Goal: Task Accomplishment & Management: Use online tool/utility

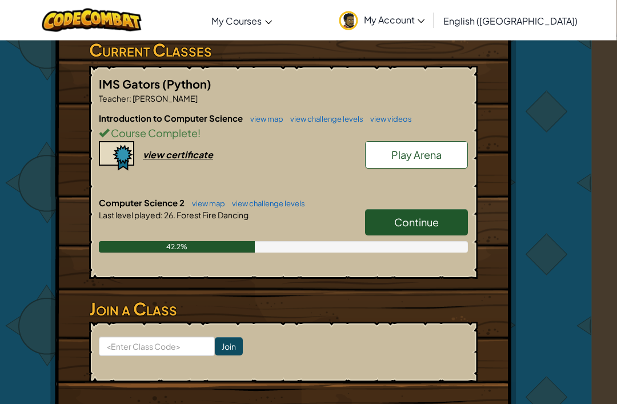
scroll to position [116, 37]
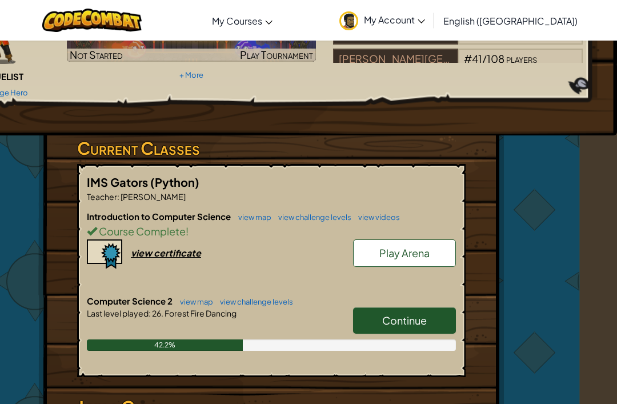
click at [446, 323] on link "Continue" at bounding box center [404, 320] width 103 height 26
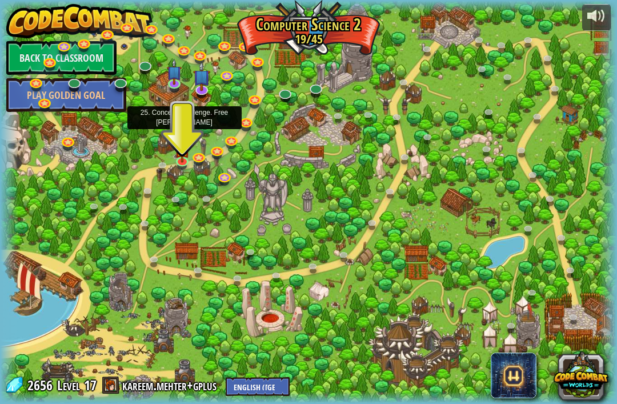
click at [183, 134] on link at bounding box center [184, 129] width 23 height 17
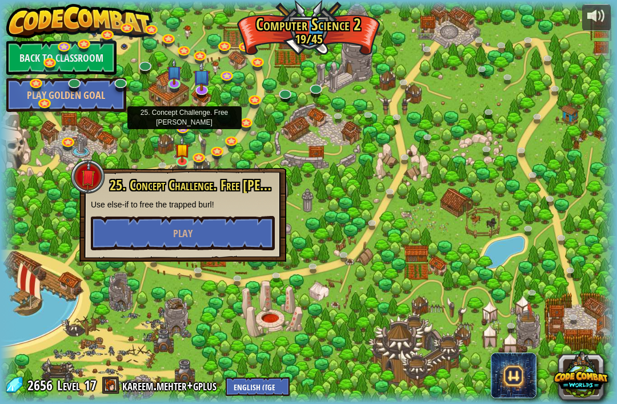
click at [183, 127] on link at bounding box center [184, 129] width 23 height 17
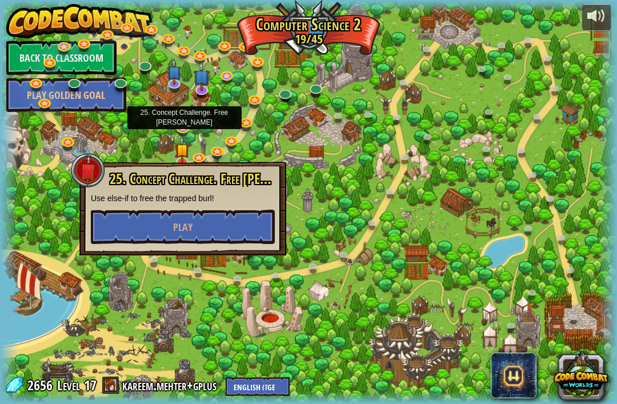
click at [179, 125] on link at bounding box center [184, 129] width 23 height 17
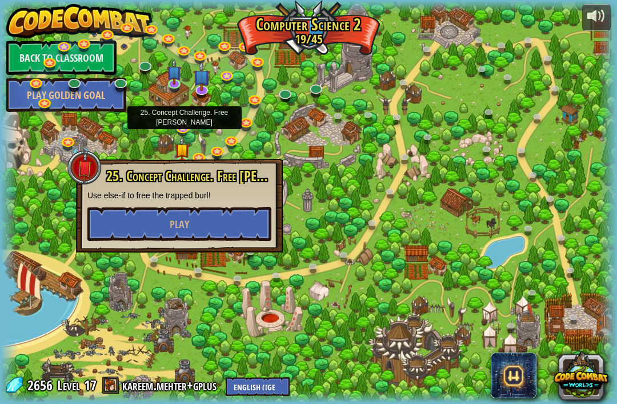
click at [183, 125] on link at bounding box center [184, 129] width 23 height 17
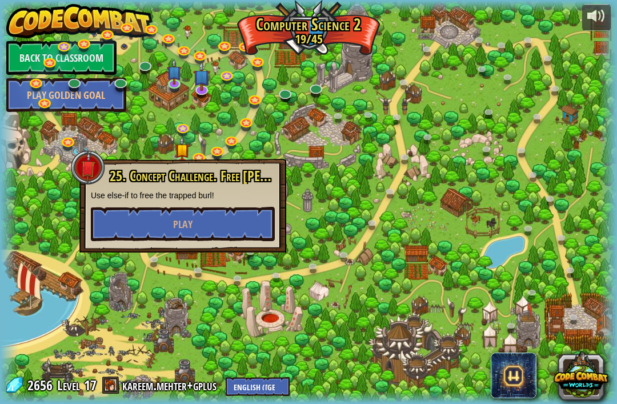
click at [80, 113] on div at bounding box center [308, 202] width 617 height 403
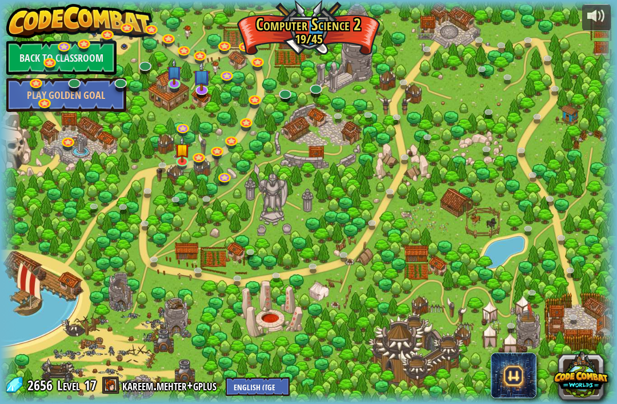
click at [65, 58] on link "Back to Classroom" at bounding box center [61, 58] width 110 height 34
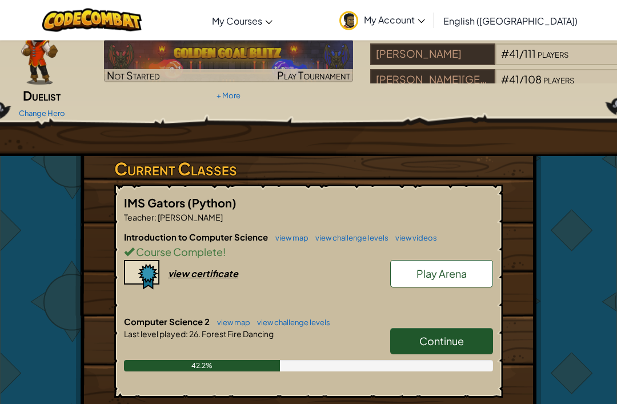
scroll to position [96, 0]
click at [457, 339] on span "Continue" at bounding box center [441, 340] width 45 height 13
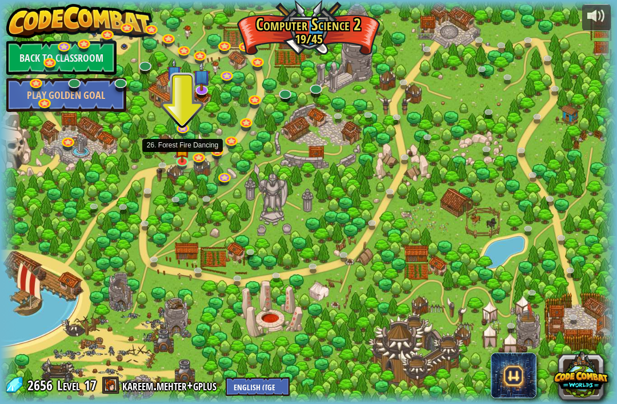
click at [181, 161] on link at bounding box center [183, 162] width 23 height 17
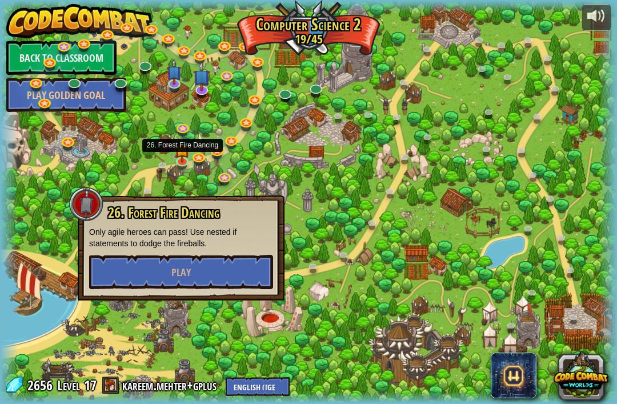
click at [134, 269] on button "Play" at bounding box center [181, 272] width 184 height 34
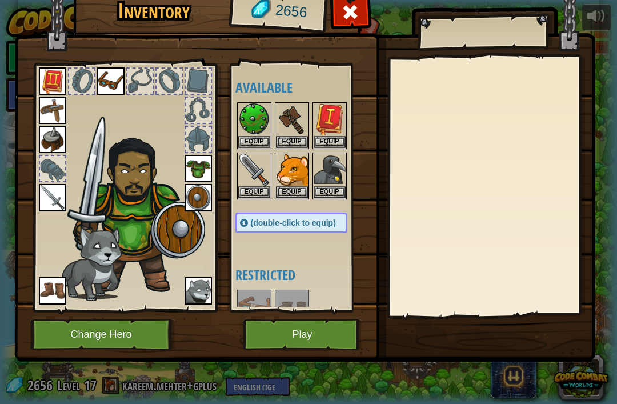
click at [277, 340] on button "Play" at bounding box center [302, 334] width 119 height 31
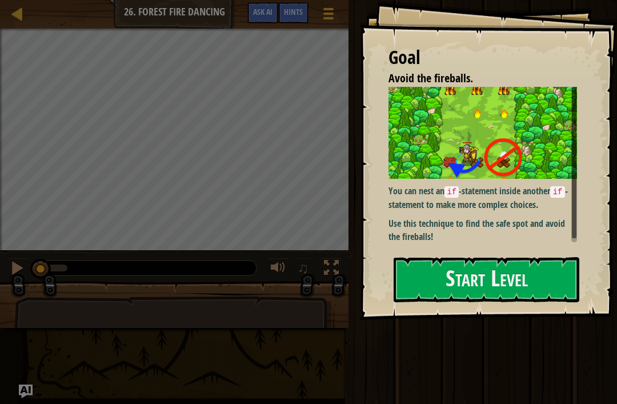
click at [532, 179] on img at bounding box center [482, 133] width 189 height 92
click at [500, 278] on button "Start Level" at bounding box center [487, 279] width 186 height 45
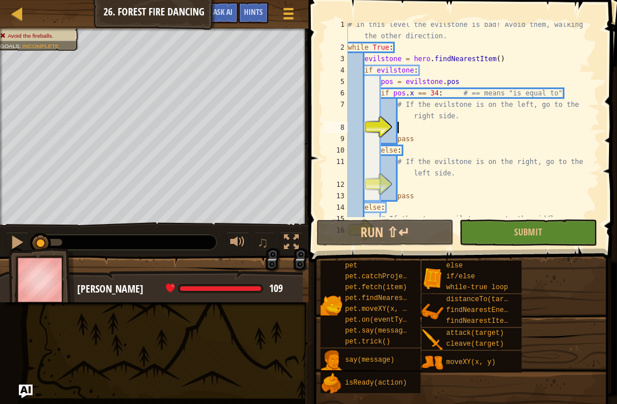
scroll to position [11, 0]
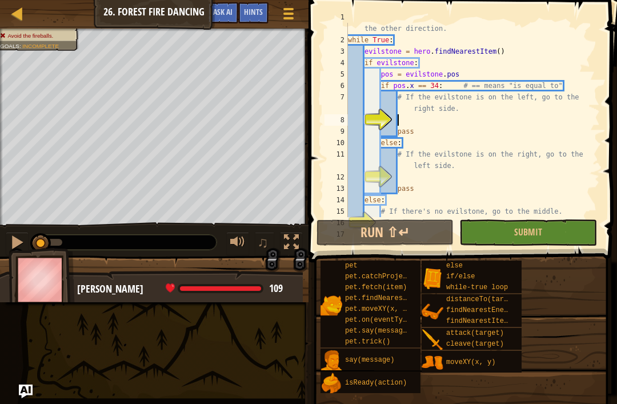
click at [419, 233] on button "Run ⇧↵" at bounding box center [384, 232] width 137 height 26
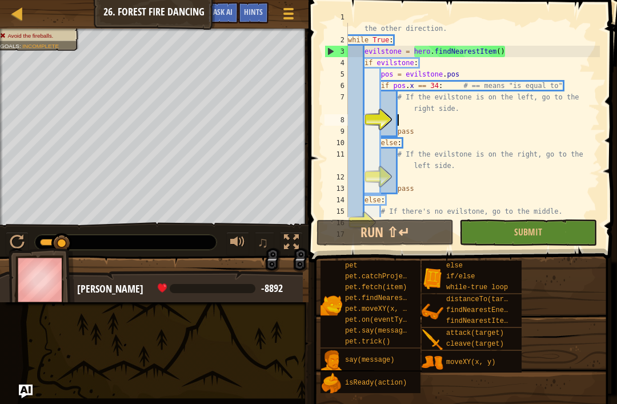
click at [227, 13] on span "Ask AI" at bounding box center [222, 11] width 19 height 11
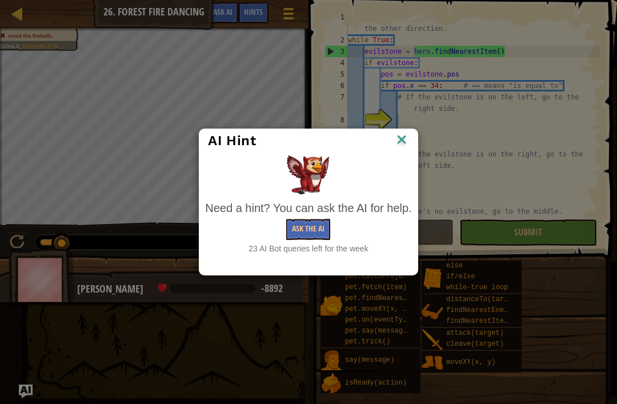
click at [93, 333] on div "AI Hint Need a hint? You can ask the AI for help. Ask the AI 23 AI Bot queries …" at bounding box center [308, 202] width 617 height 404
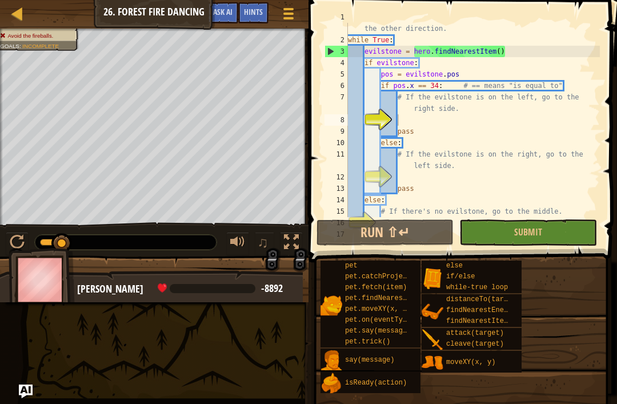
click at [210, 22] on button "Ask AI" at bounding box center [222, 12] width 31 height 21
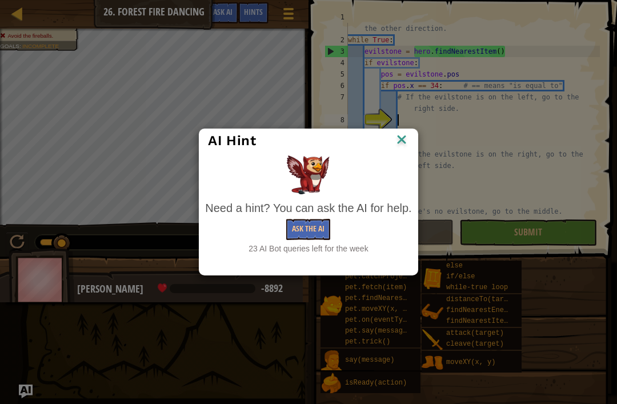
click at [404, 162] on div at bounding box center [308, 174] width 206 height 39
click at [395, 148] on img at bounding box center [401, 140] width 15 height 17
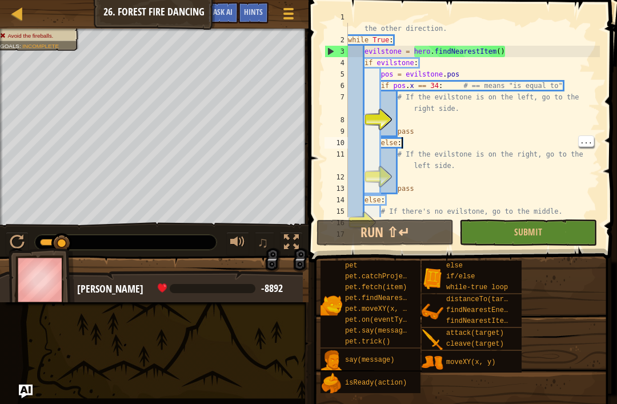
click at [225, 7] on span "Ask AI" at bounding box center [222, 11] width 19 height 11
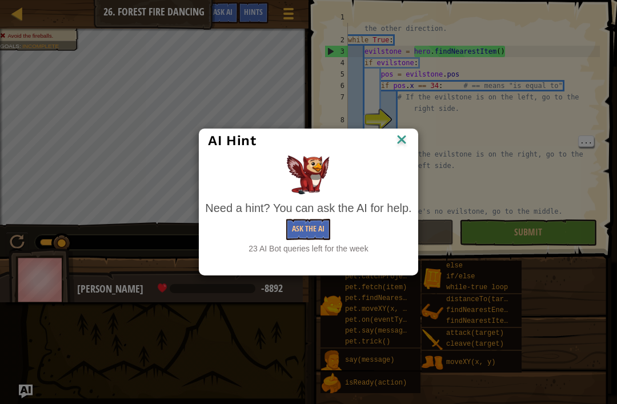
click at [547, 319] on div "AI Hint Need a hint? You can ask the AI for help. Ask the AI 23 AI Bot queries …" at bounding box center [308, 202] width 617 height 404
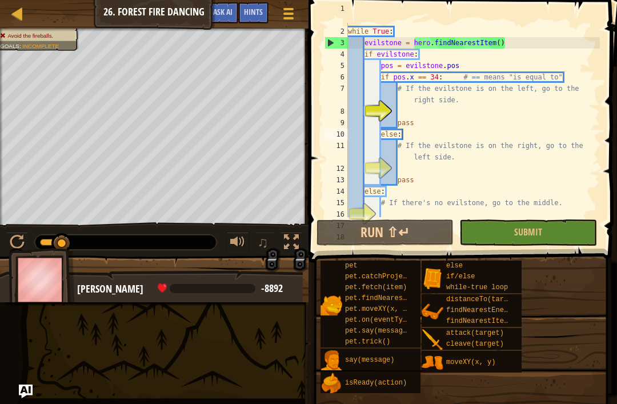
scroll to position [20, 0]
click at [558, 234] on button "Submit" at bounding box center [527, 232] width 137 height 26
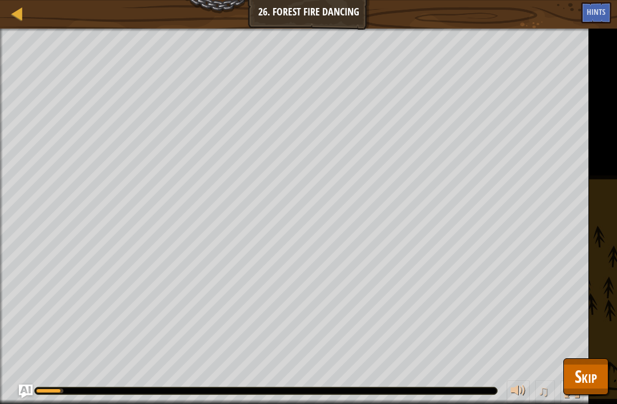
click at [591, 374] on span "Skip" at bounding box center [586, 375] width 22 height 23
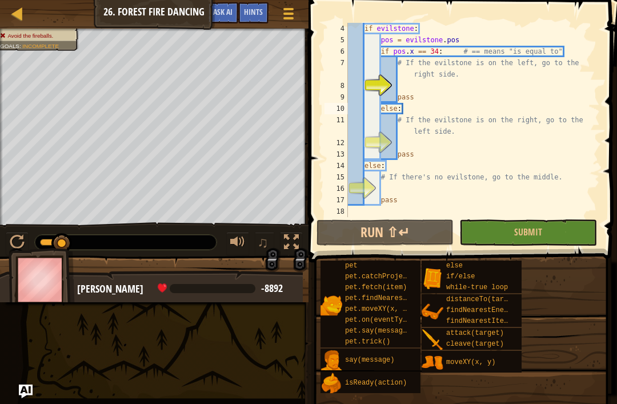
scroll to position [46, 0]
click at [551, 220] on button "Submit" at bounding box center [527, 232] width 137 height 26
click at [518, 95] on div "if evilstone : pos = evilstone . pos if pos . x == 34 : # == means "is equal to…" at bounding box center [473, 131] width 254 height 217
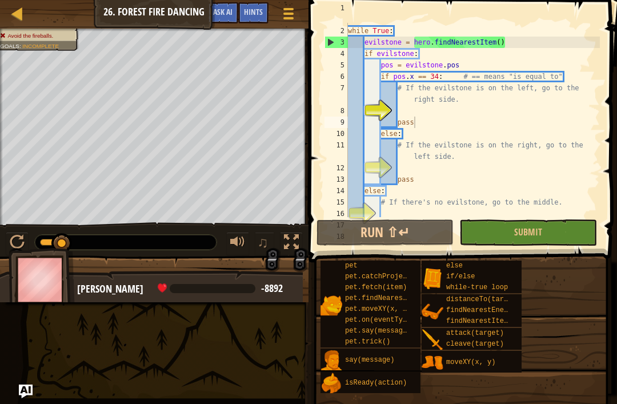
scroll to position [21, 0]
type textarea "pass"
click at [504, 176] on div "# In this level the evilstone is bad! Avoid them, walking the other direction. …" at bounding box center [473, 116] width 254 height 228
click at [489, 166] on div "# In this level the evilstone is bad! Avoid them, walking the other direction. …" at bounding box center [473, 116] width 254 height 228
click at [475, 130] on div "# In this level the evilstone is bad! Avoid them, walking the other direction. …" at bounding box center [473, 116] width 254 height 228
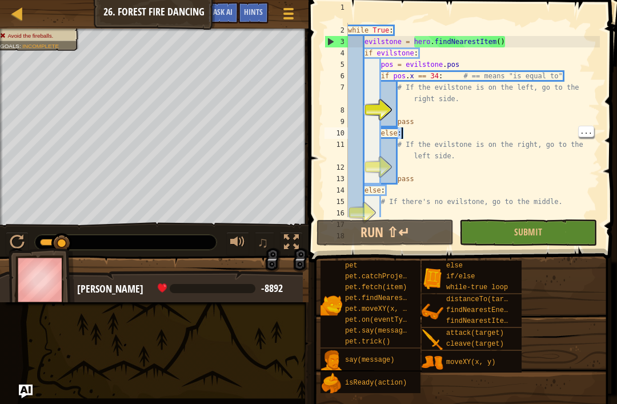
type textarea "# If the evilstone is on the right, go to the left side."
click at [418, 161] on div "# In this level the evilstone is bad! Avoid them, walking the other direction. …" at bounding box center [473, 116] width 254 height 228
click at [451, 169] on div "# In this level the evilstone is bad! Avoid them, walking the other direction. …" at bounding box center [473, 116] width 254 height 228
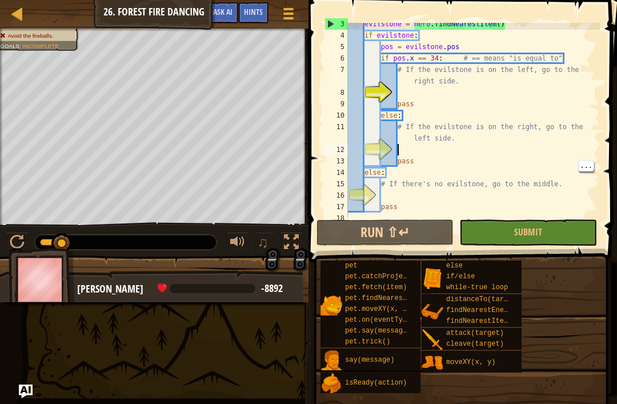
scroll to position [46, 0]
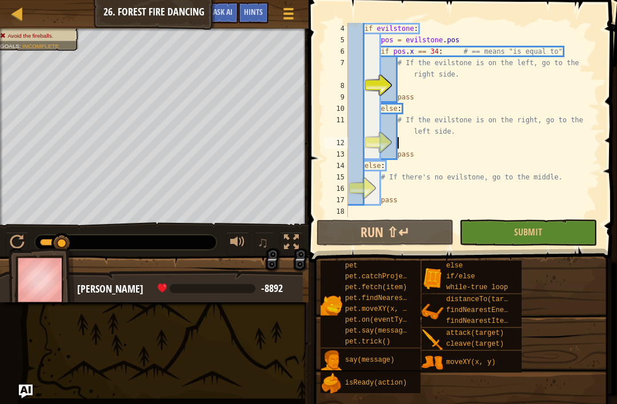
click at [224, 22] on button "Ask AI" at bounding box center [222, 12] width 31 height 21
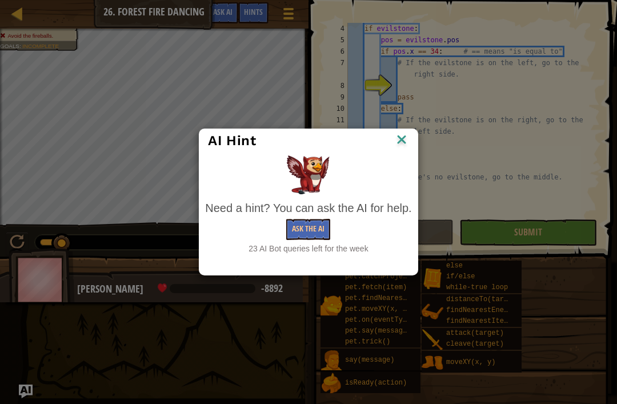
click at [300, 231] on button "Ask the AI" at bounding box center [308, 229] width 44 height 21
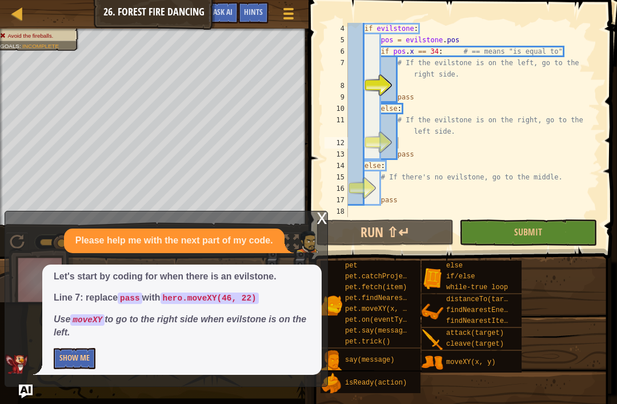
click at [74, 362] on button "Show Me" at bounding box center [75, 358] width 42 height 21
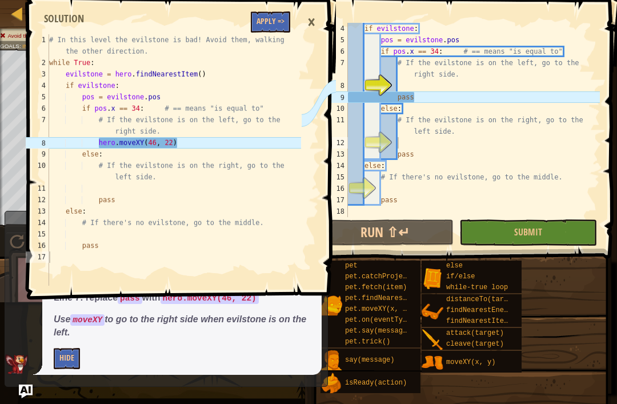
click at [272, 31] on button "Apply =>" at bounding box center [270, 21] width 39 height 21
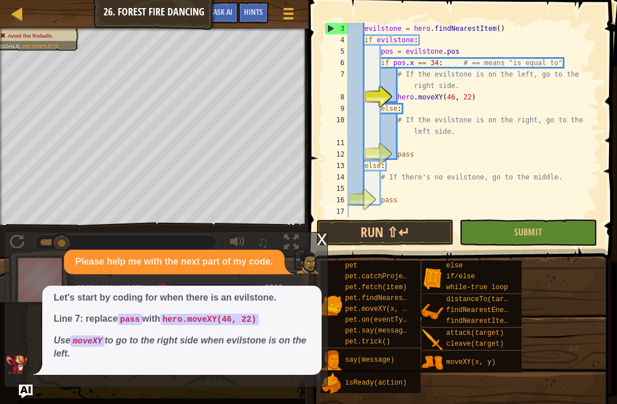
scroll to position [34, 0]
click at [525, 244] on button "Submit" at bounding box center [527, 232] width 137 height 26
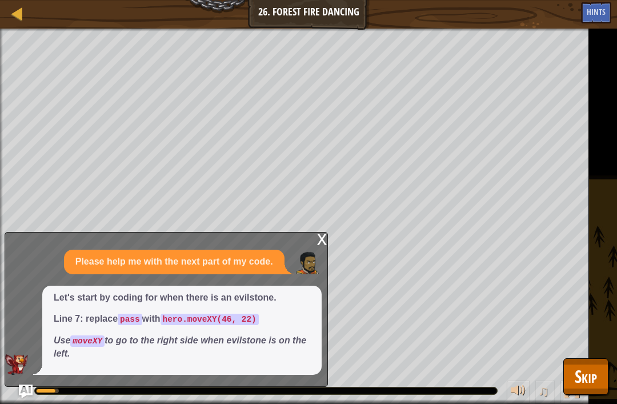
click at [317, 244] on div "x" at bounding box center [322, 237] width 10 height 11
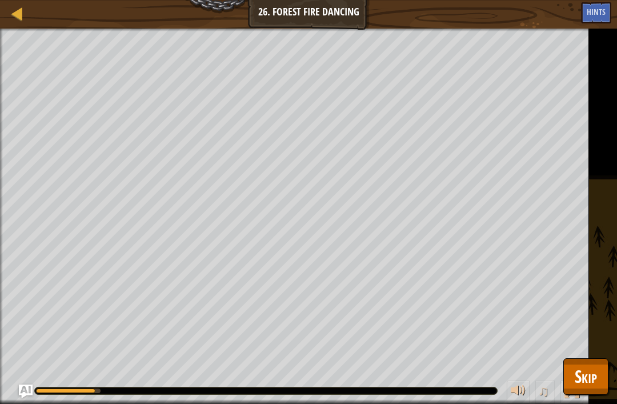
click at [598, 380] on button "Skip" at bounding box center [585, 376] width 45 height 37
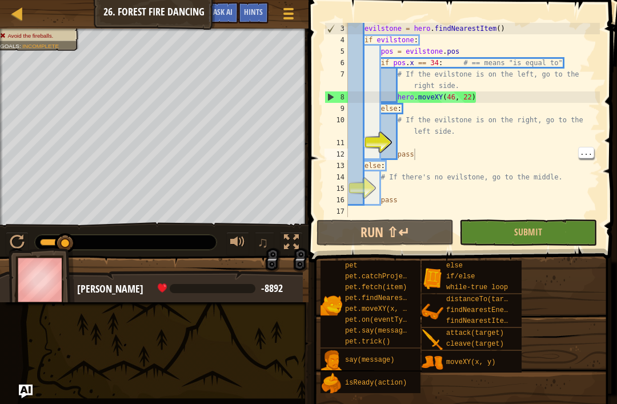
type textarea "pass"
click at [222, 19] on button "Ask AI" at bounding box center [222, 12] width 31 height 21
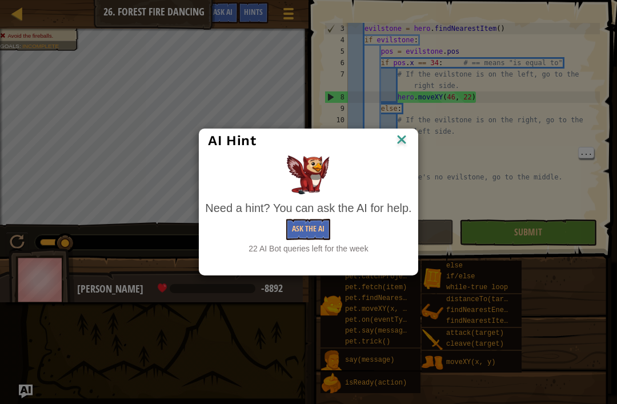
click at [305, 236] on button "Ask the AI" at bounding box center [308, 229] width 44 height 21
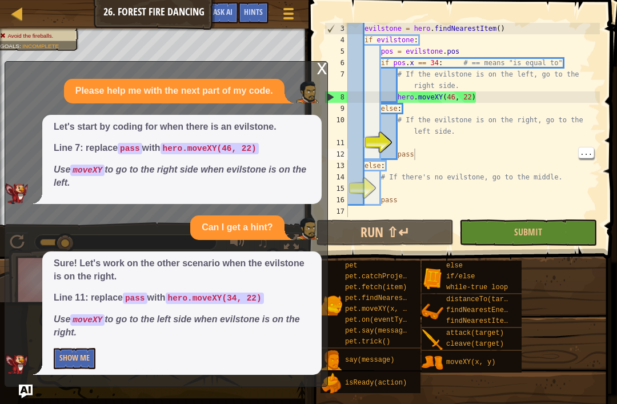
click at [270, 362] on p "Show Me" at bounding box center [182, 358] width 256 height 21
click at [83, 356] on button "Show Me" at bounding box center [75, 358] width 42 height 21
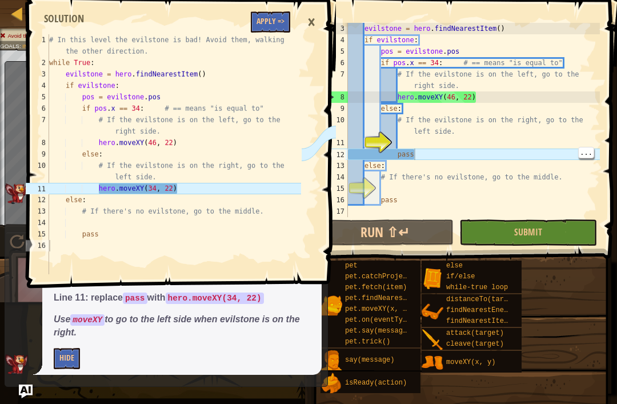
click at [273, 17] on button "Apply =>" at bounding box center [270, 21] width 39 height 21
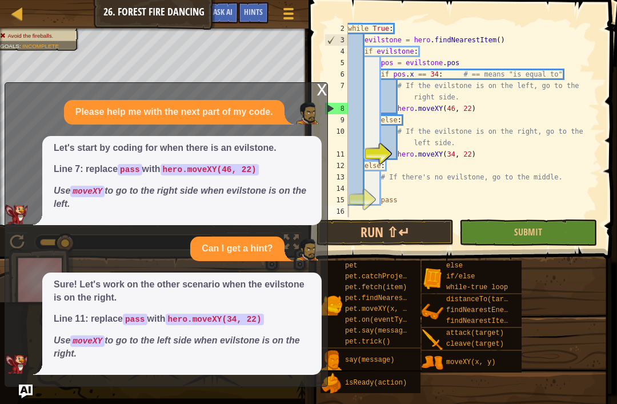
scroll to position [23, 0]
click at [528, 227] on span "Submit" at bounding box center [528, 232] width 28 height 13
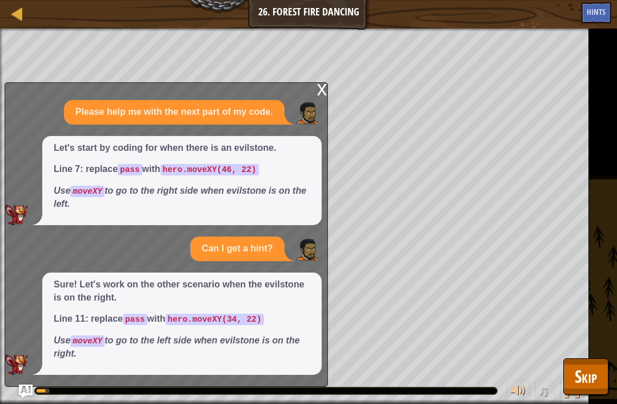
click at [311, 90] on div "x Please help me with the next part of my code. Let's start by coding for when …" at bounding box center [166, 234] width 323 height 304
click at [323, 94] on div "x" at bounding box center [322, 88] width 10 height 11
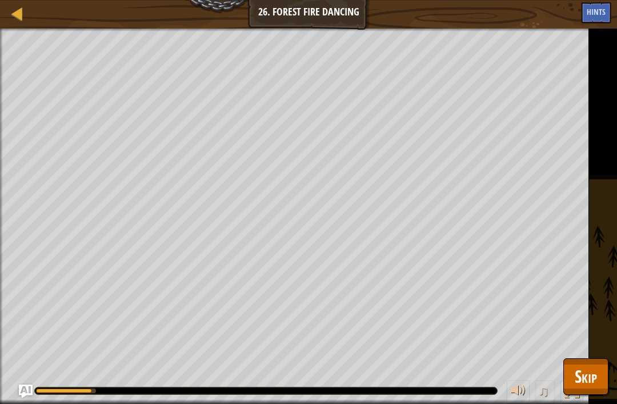
click at [580, 382] on span "Skip" at bounding box center [586, 375] width 22 height 23
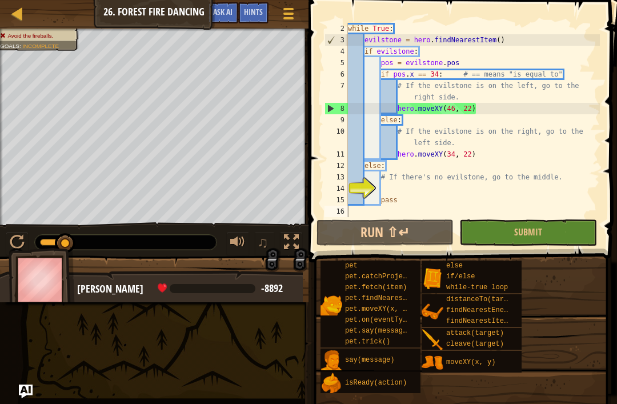
click at [416, 239] on button "Run ⇧↵" at bounding box center [384, 232] width 137 height 26
click at [228, 7] on button "Ask AI" at bounding box center [222, 12] width 31 height 21
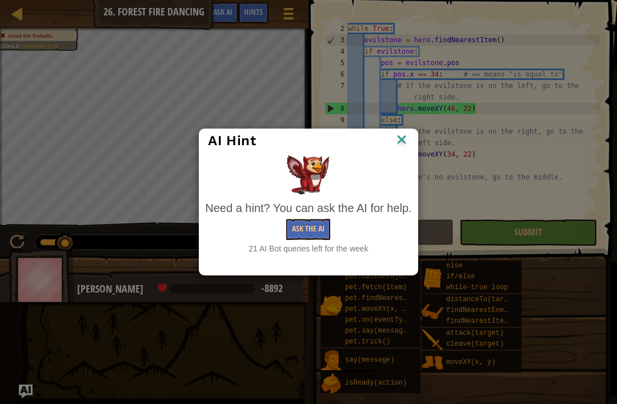
click at [320, 228] on button "Ask the AI" at bounding box center [308, 229] width 44 height 21
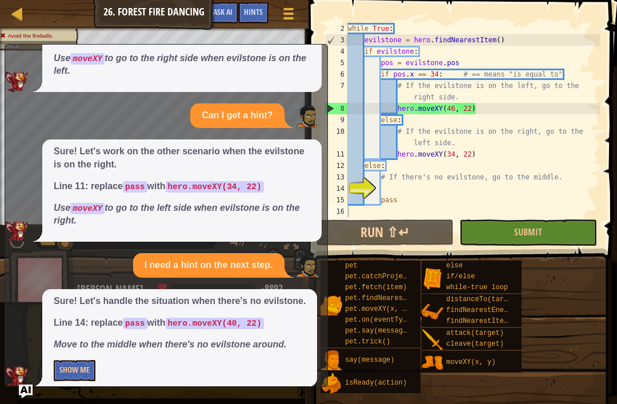
scroll to position [99, 0]
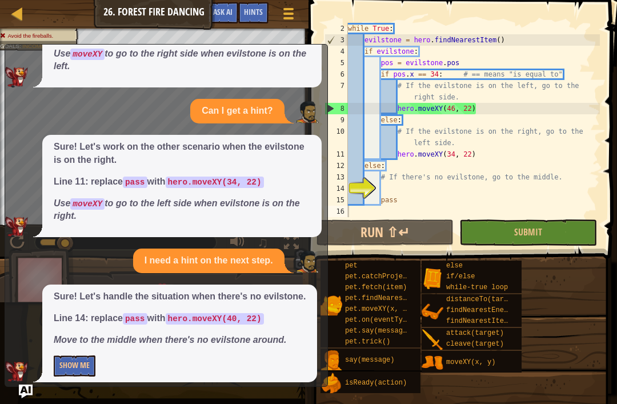
click at [80, 360] on button "Show Me" at bounding box center [75, 365] width 42 height 21
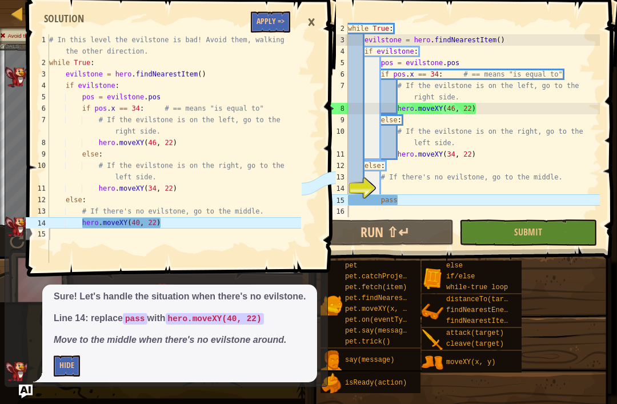
click at [274, 26] on button "Apply =>" at bounding box center [270, 21] width 39 height 21
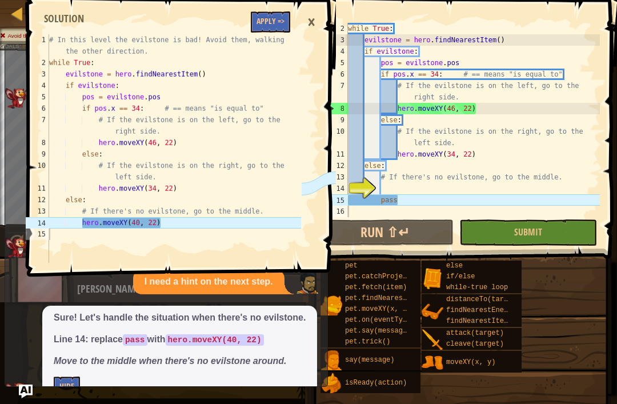
scroll to position [11, 0]
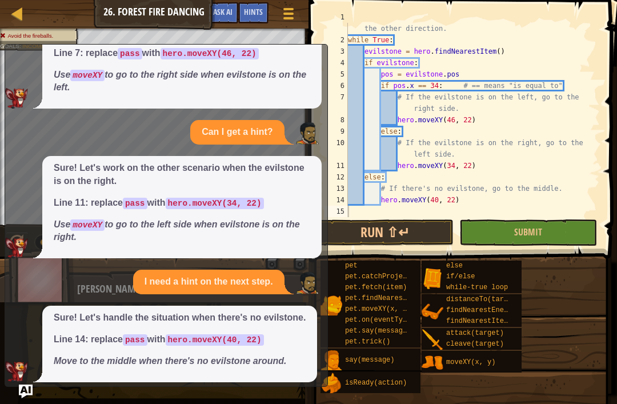
click at [528, 238] on button "Submit" at bounding box center [527, 232] width 137 height 26
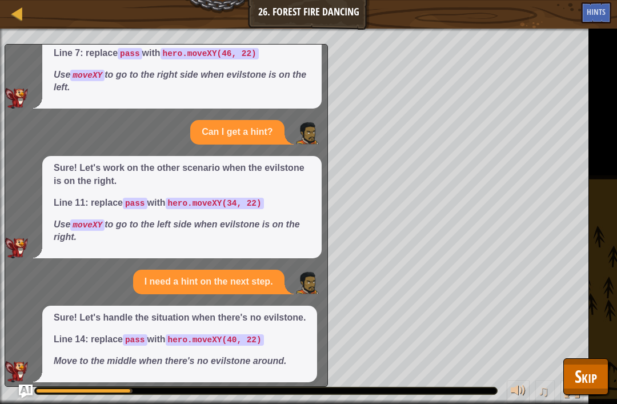
click at [588, 384] on span "Skip" at bounding box center [586, 375] width 22 height 23
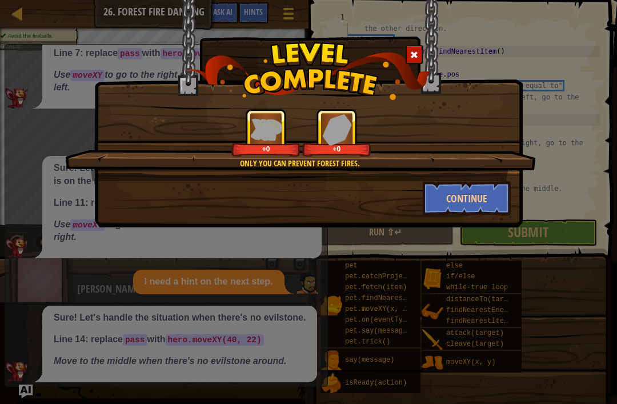
click at [470, 201] on button "Continue" at bounding box center [467, 198] width 89 height 34
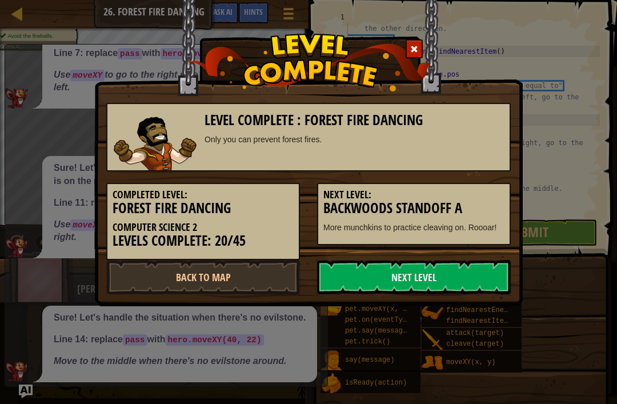
click at [483, 213] on h3 "Backwoods Standoff A" at bounding box center [413, 208] width 181 height 15
click at [446, 273] on link "Next Level" at bounding box center [414, 277] width 194 height 34
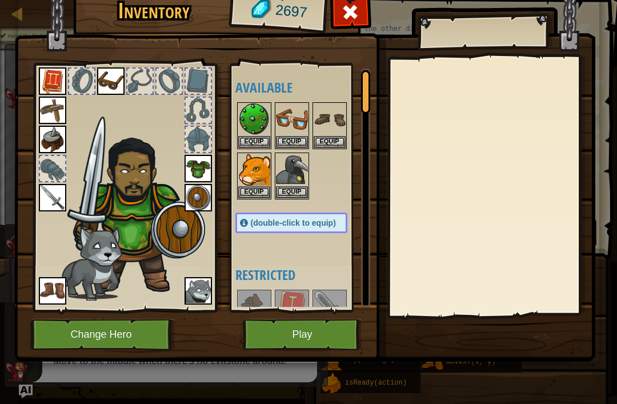
click at [327, 334] on button "Play" at bounding box center [302, 334] width 119 height 31
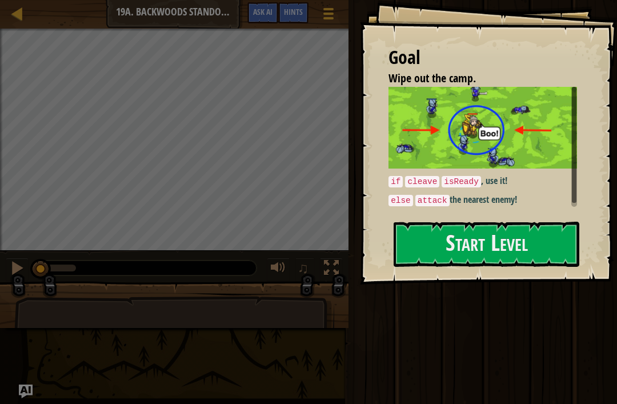
click at [476, 244] on button "Start Level" at bounding box center [487, 244] width 186 height 45
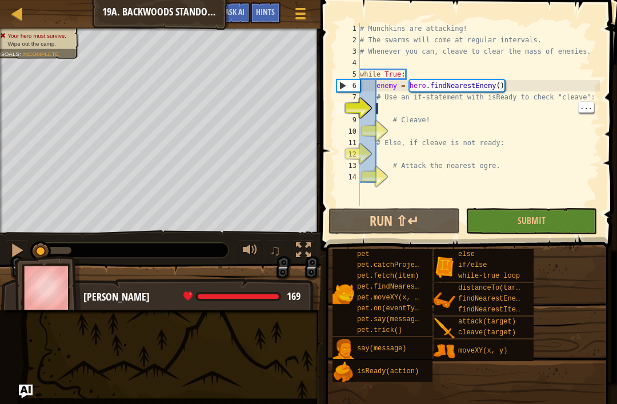
click at [527, 112] on div "# Munchkins are attacking! # The swarms will come at regular intervals. # Whene…" at bounding box center [479, 126] width 242 height 206
click at [524, 110] on div "# Munchkins are attacking! # The swarms will come at regular intervals. # Whene…" at bounding box center [479, 126] width 242 height 206
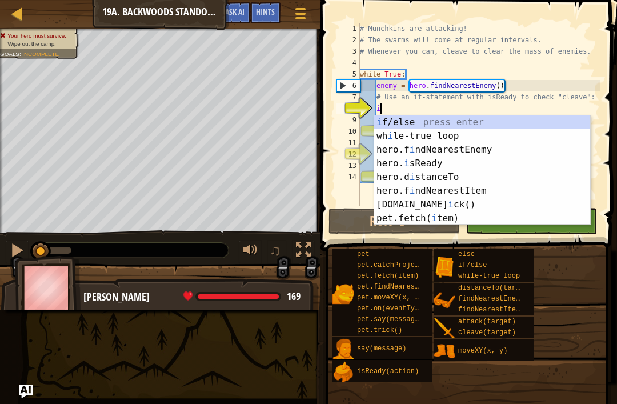
scroll to position [6, 2]
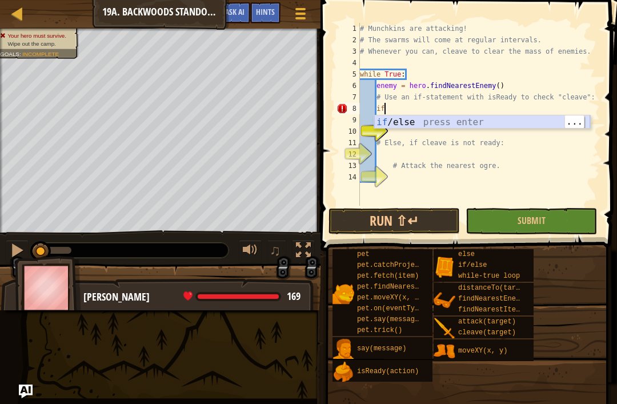
click at [463, 116] on div "if /else press enter" at bounding box center [482, 135] width 216 height 41
type textarea "if enemy:"
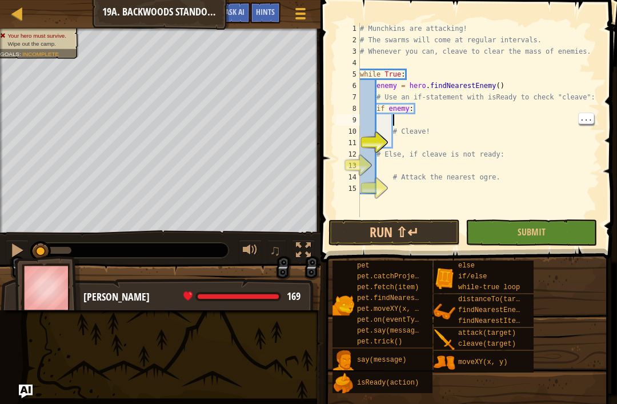
click at [458, 119] on div "# Munchkins are attacking! # The swarms will come at regular intervals. # Whene…" at bounding box center [479, 131] width 242 height 217
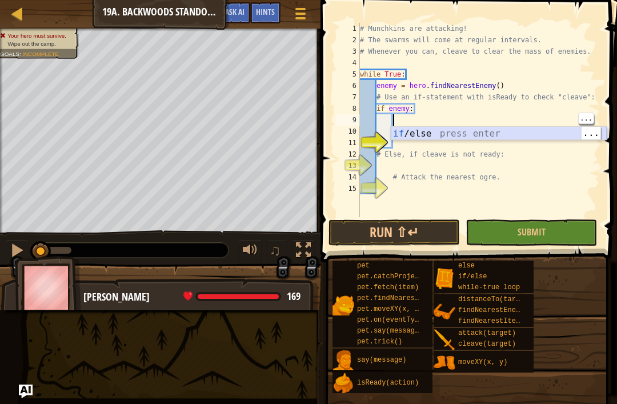
scroll to position [6, 3]
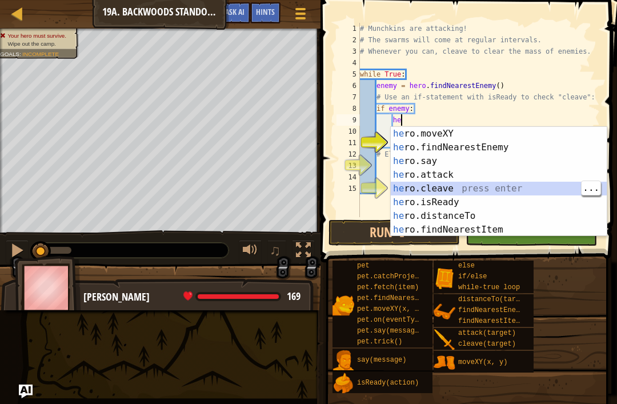
click at [488, 188] on div "he ro.moveXY press enter he ro.findNearestEnemy press enter he ro.say press ent…" at bounding box center [499, 195] width 216 height 137
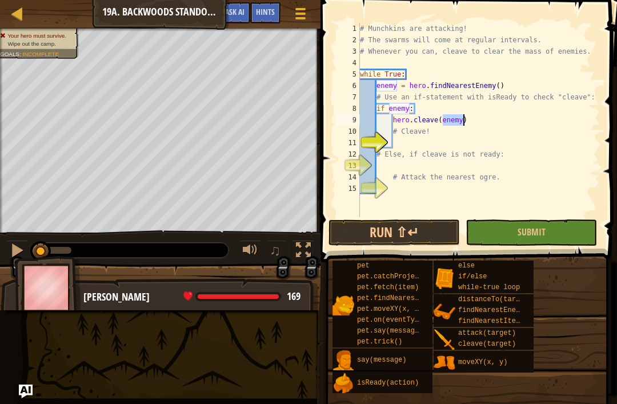
type textarea "hero.cleave(enemy)"
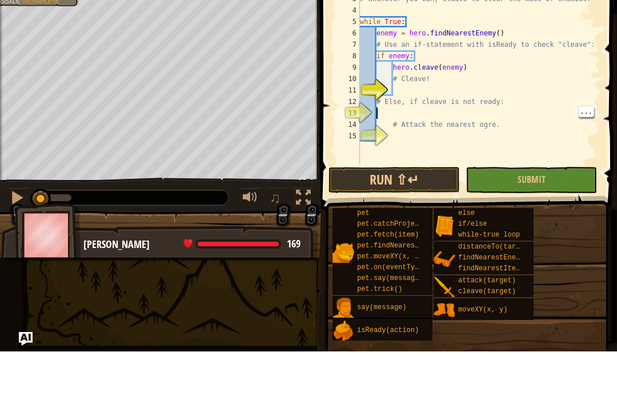
scroll to position [6, 1]
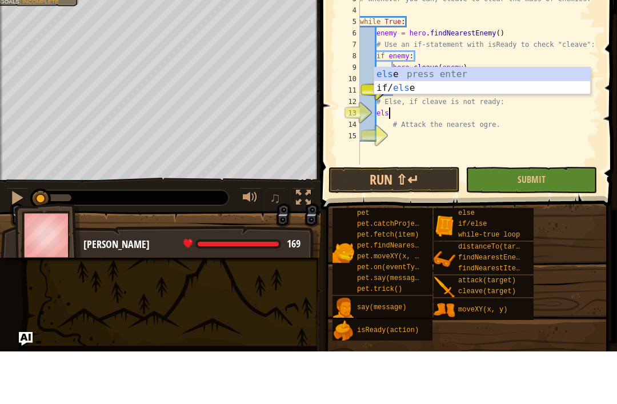
type textarea "else"
click at [472, 120] on div "else press enter if/ else press enter" at bounding box center [482, 147] width 216 height 55
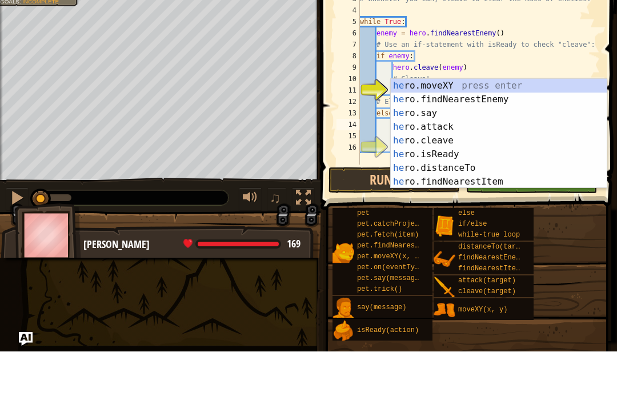
scroll to position [6, 3]
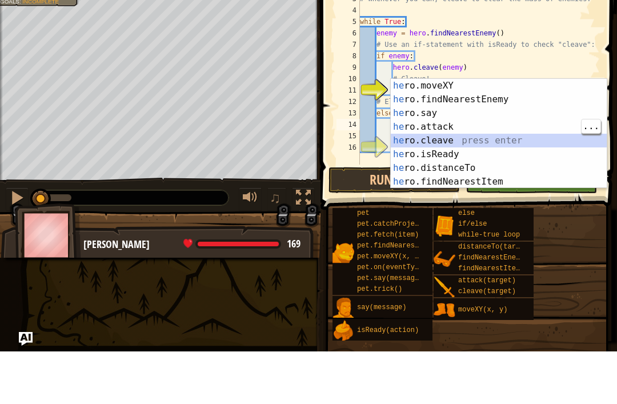
click at [484, 131] on div "he ro.moveXY press enter he ro.findNearestEnemy press enter he ro.say press ent…" at bounding box center [499, 199] width 216 height 137
type textarea "hero.attack(enemy)"
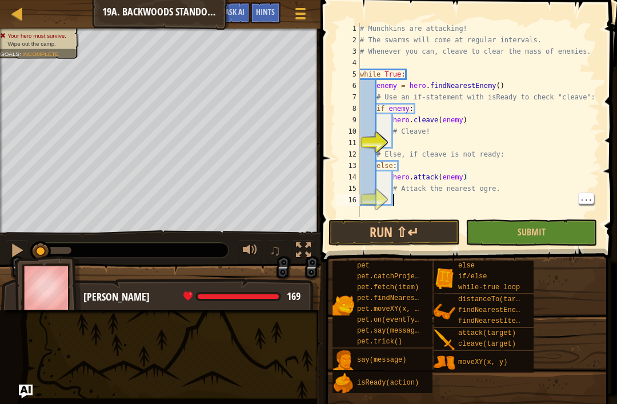
scroll to position [6, 2]
click at [570, 230] on button "Submit" at bounding box center [531, 232] width 131 height 26
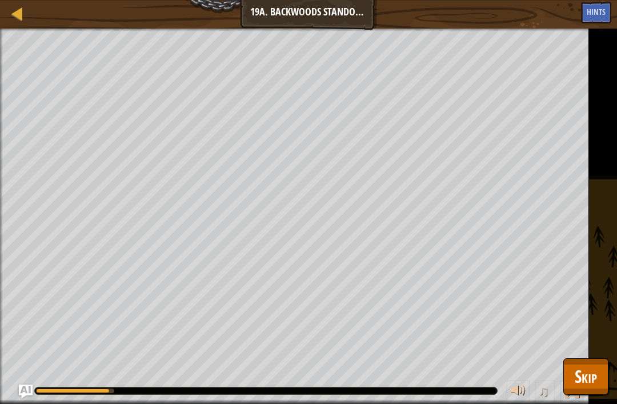
click at [577, 377] on span "Skip" at bounding box center [586, 375] width 22 height 23
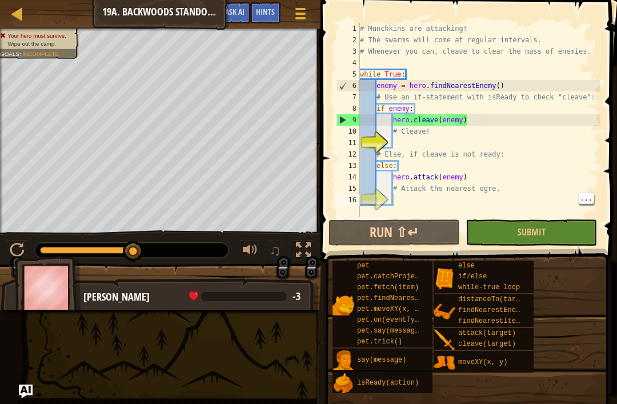
click at [272, 13] on span "Hints" at bounding box center [265, 11] width 19 height 11
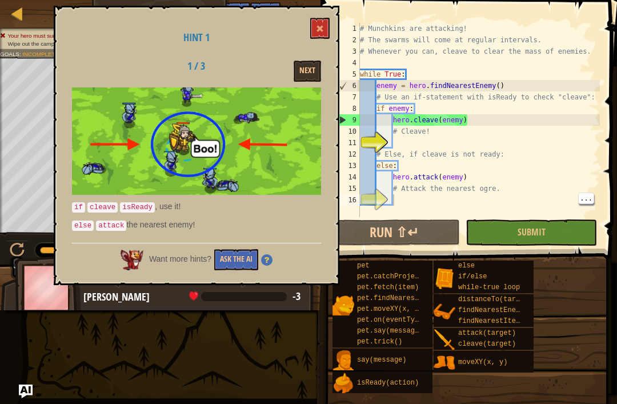
click at [309, 73] on button "Next" at bounding box center [307, 71] width 27 height 21
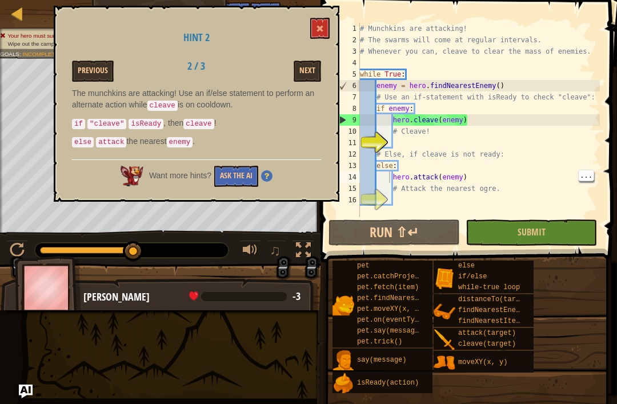
click at [390, 177] on div "# Munchkins are attacking! # The swarms will come at regular intervals. # Whene…" at bounding box center [479, 131] width 242 height 217
click at [389, 177] on div "# Munchkins are attacking! # The swarms will come at regular intervals. # Whene…" at bounding box center [479, 131] width 242 height 217
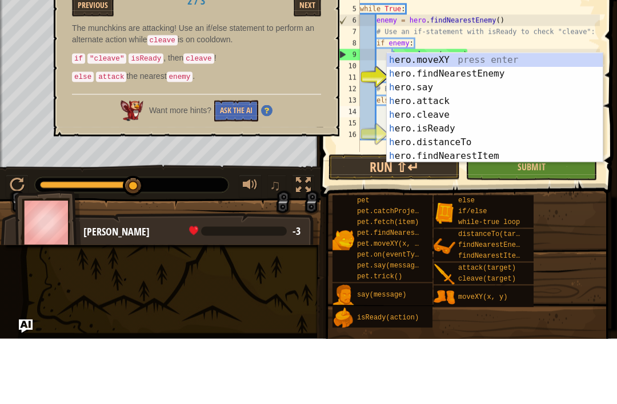
scroll to position [6, 3]
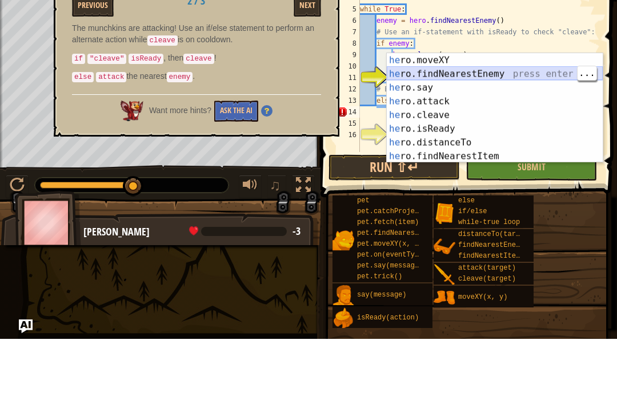
click at [509, 118] on div "he ro.moveXY press enter he ro.findNearestEnemy press enter he ro.say press ent…" at bounding box center [495, 186] width 216 height 137
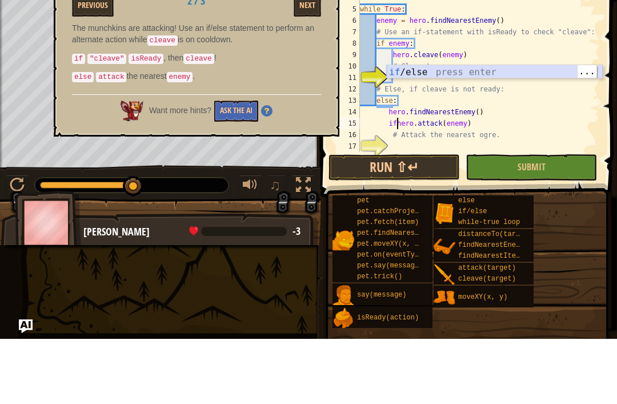
click at [462, 130] on div "if /else press enter" at bounding box center [495, 150] width 216 height 41
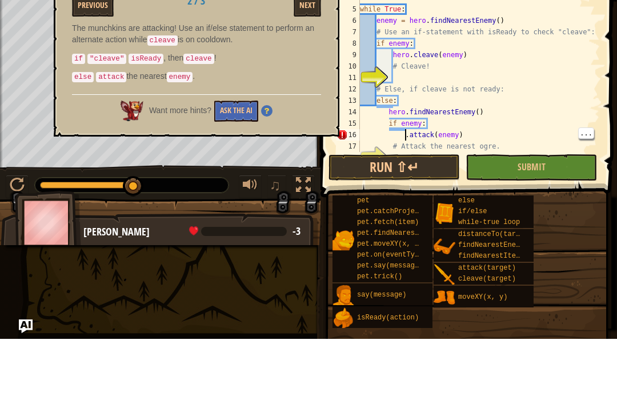
click at [406, 135] on div "# Munchkins are attacking! # The swarms will come at regular intervals. # Whene…" at bounding box center [479, 131] width 242 height 217
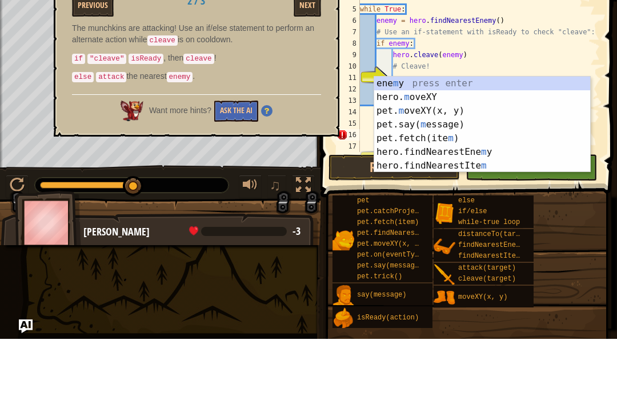
scroll to position [6, 2]
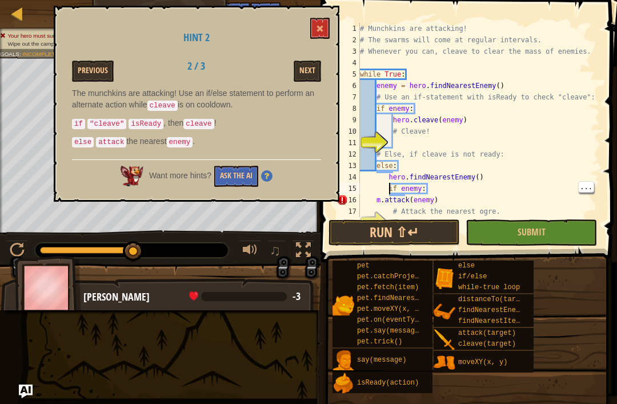
click at [391, 190] on div "# Munchkins are attacking! # The swarms will come at regular intervals. # Whene…" at bounding box center [479, 131] width 242 height 217
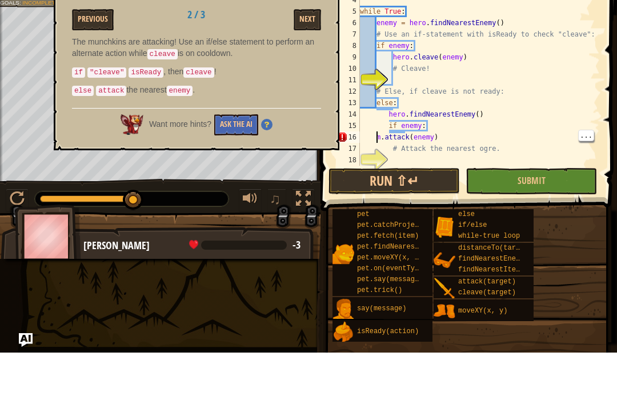
click at [376, 133] on div "# The swarms will come at regular intervals. # Whenever you can, cleave to clea…" at bounding box center [479, 131] width 242 height 217
click at [394, 137] on div "# The swarms will come at regular intervals. # Whenever you can, cleave to clea…" at bounding box center [479, 131] width 242 height 217
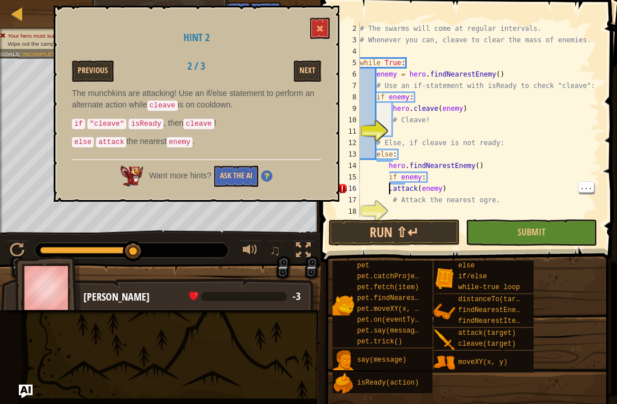
click at [390, 188] on div "# The swarms will come at regular intervals. # Whenever you can, cleave to clea…" at bounding box center [479, 131] width 242 height 217
click at [395, 192] on div "# The swarms will come at regular intervals. # Whenever you can, cleave to clea…" at bounding box center [479, 131] width 242 height 217
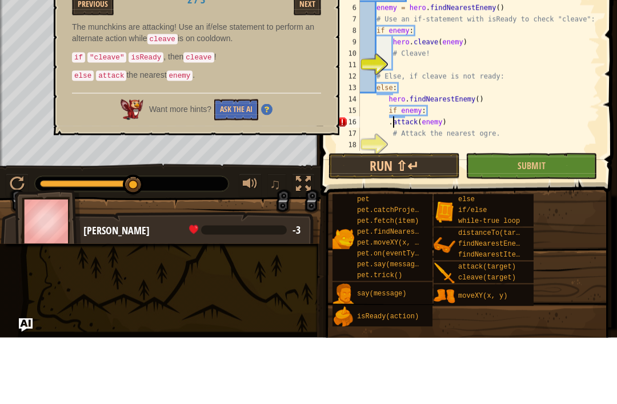
click at [389, 123] on div "# The swarms will come at regular intervals. # Whenever you can, cleave to clea…" at bounding box center [479, 131] width 242 height 217
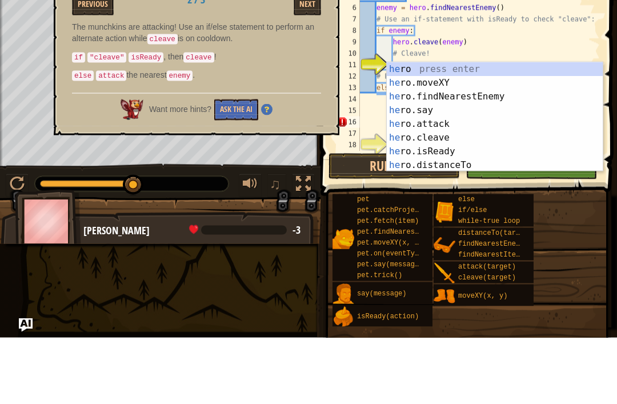
scroll to position [6, 3]
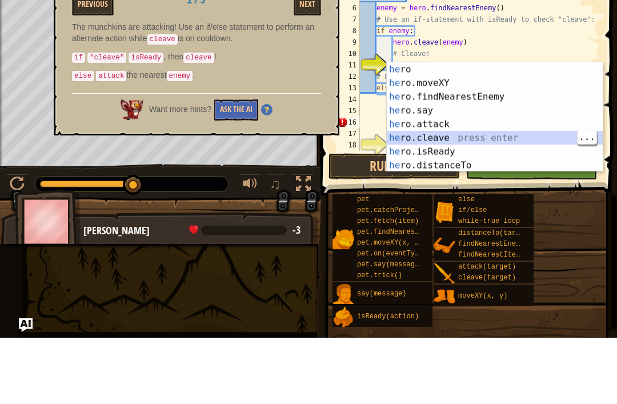
click at [462, 129] on div "he ro press enter he ro.moveXY press enter he ro.findNearestEnemy press enter h…" at bounding box center [495, 197] width 216 height 137
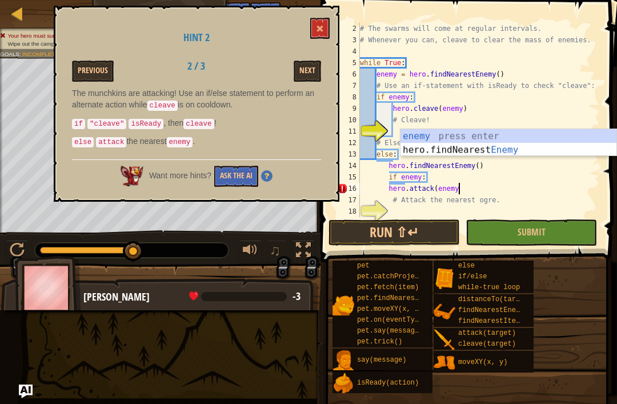
click at [343, 192] on div "16" at bounding box center [347, 188] width 23 height 11
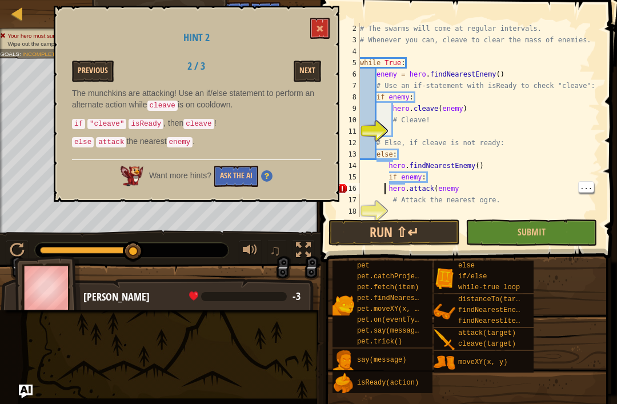
click at [389, 186] on div "# The swarms will come at regular intervals. # Whenever you can, cleave to clea…" at bounding box center [479, 131] width 242 height 217
type textarea "hero.attack(enemy"
click at [573, 216] on div "# The swarms will come at regular intervals. # Whenever you can, cleave to clea…" at bounding box center [479, 131] width 242 height 217
click at [320, 25] on span at bounding box center [320, 29] width 8 height 8
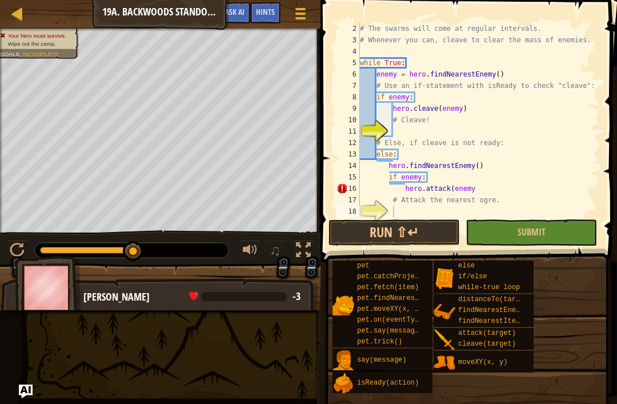
click at [340, 182] on div "15" at bounding box center [347, 176] width 23 height 11
click at [340, 183] on div "16" at bounding box center [347, 188] width 23 height 11
click at [342, 188] on div "16" at bounding box center [347, 188] width 23 height 11
type textarea "hero.attack(enemy"
click at [341, 188] on div "16" at bounding box center [347, 188] width 23 height 11
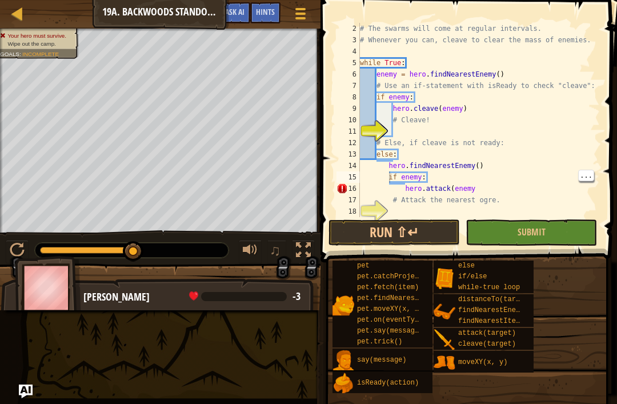
type textarea "if enemy:"
click at [527, 243] on button "Submit" at bounding box center [531, 232] width 131 height 26
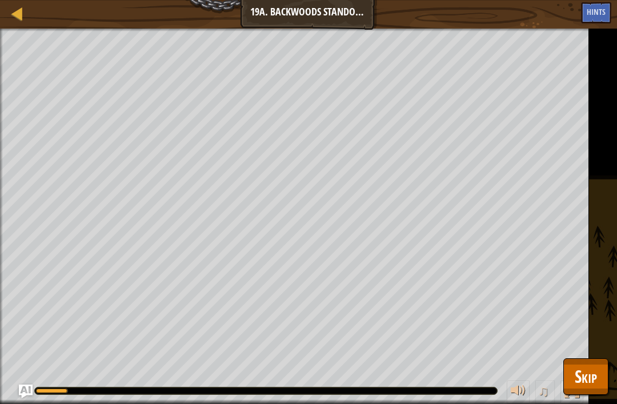
click at [591, 373] on span "Skip" at bounding box center [586, 375] width 22 height 23
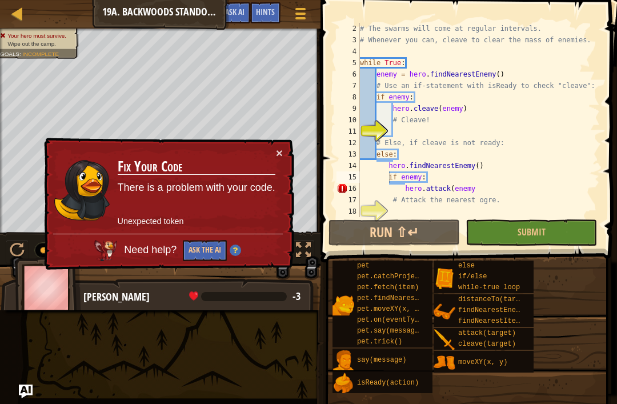
click at [203, 250] on button "Ask the AI" at bounding box center [205, 250] width 44 height 21
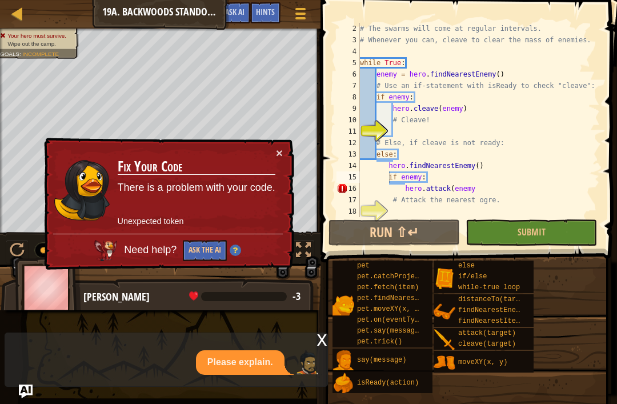
click at [201, 240] on button "Ask the AI" at bounding box center [205, 250] width 44 height 21
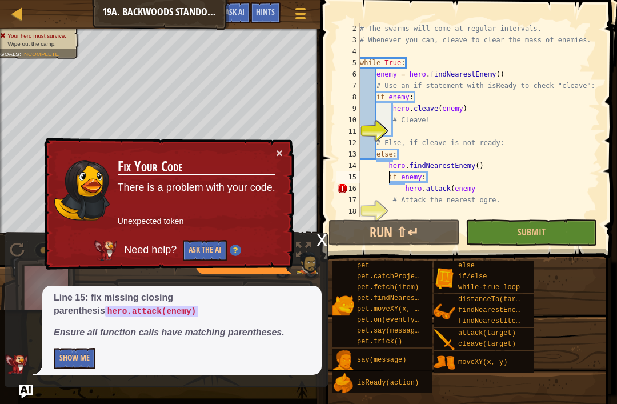
click at [197, 242] on button "Ask the AI" at bounding box center [205, 250] width 44 height 21
click at [193, 243] on button "Ask the AI" at bounding box center [205, 250] width 44 height 21
click at [71, 359] on button "Show Me" at bounding box center [75, 358] width 42 height 21
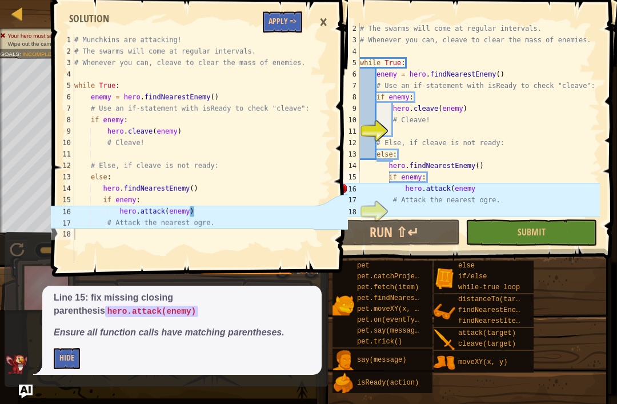
click at [275, 21] on button "Apply =>" at bounding box center [282, 21] width 39 height 21
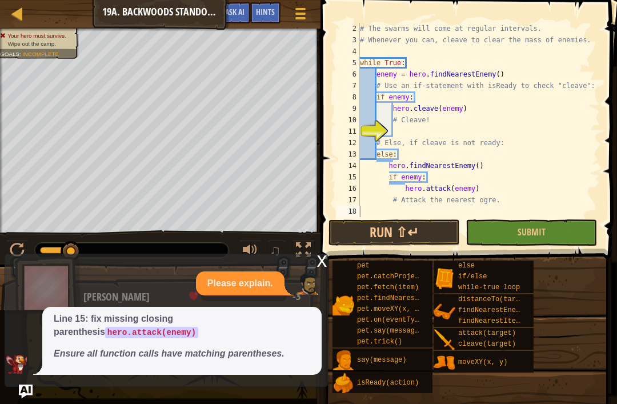
click at [564, 225] on button "Submit" at bounding box center [531, 232] width 131 height 26
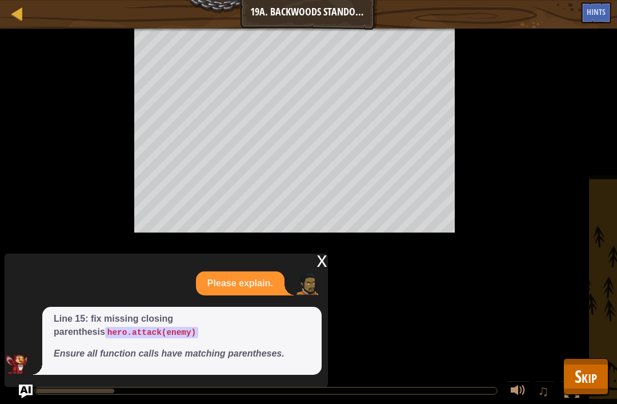
scroll to position [0, 0]
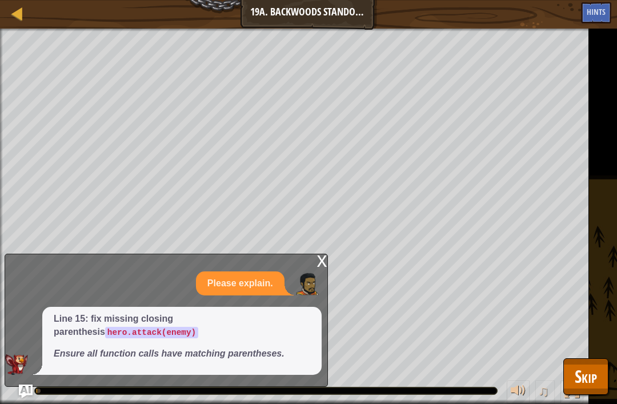
click at [602, 383] on button "Skip" at bounding box center [585, 376] width 45 height 37
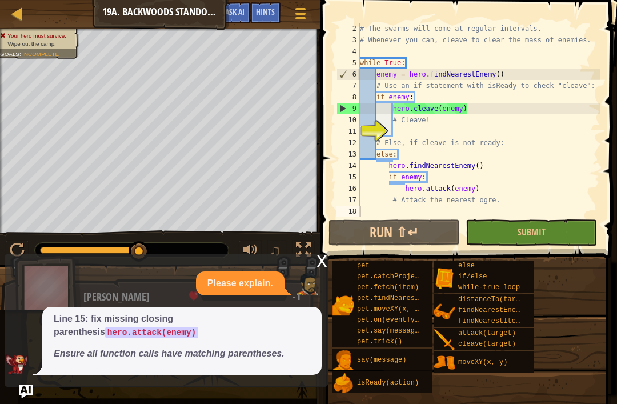
click at [238, 16] on span "Ask AI" at bounding box center [234, 11] width 19 height 11
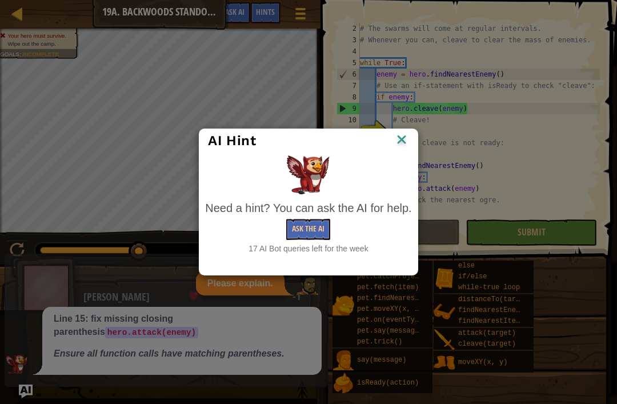
click at [403, 138] on img at bounding box center [401, 140] width 15 height 17
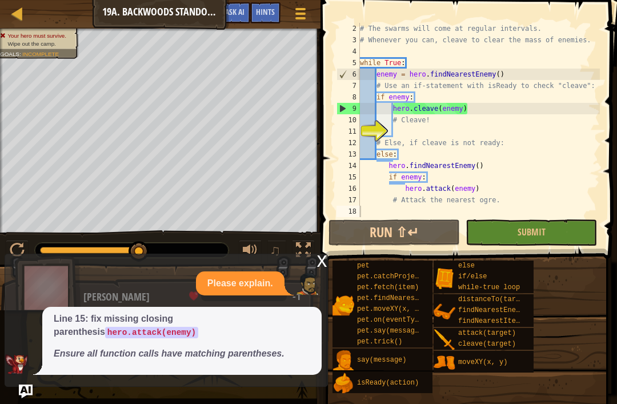
click at [562, 232] on button "Submit" at bounding box center [531, 232] width 131 height 26
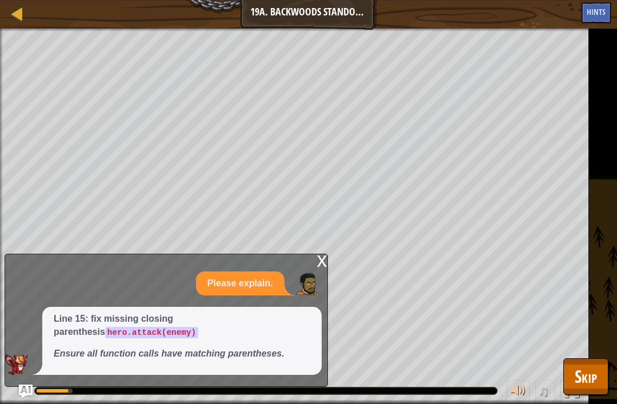
click at [584, 371] on span "Skip" at bounding box center [586, 375] width 22 height 23
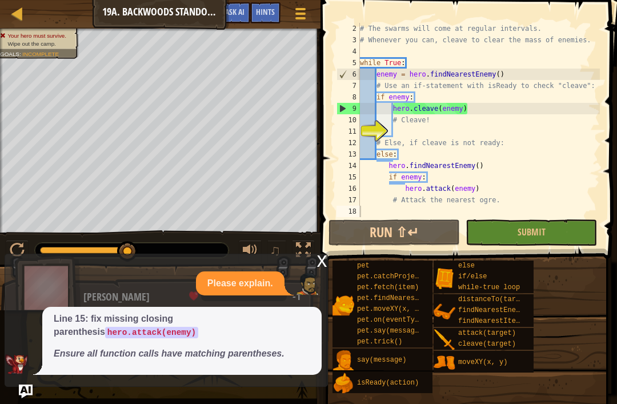
click at [553, 222] on button "Submit" at bounding box center [531, 232] width 131 height 26
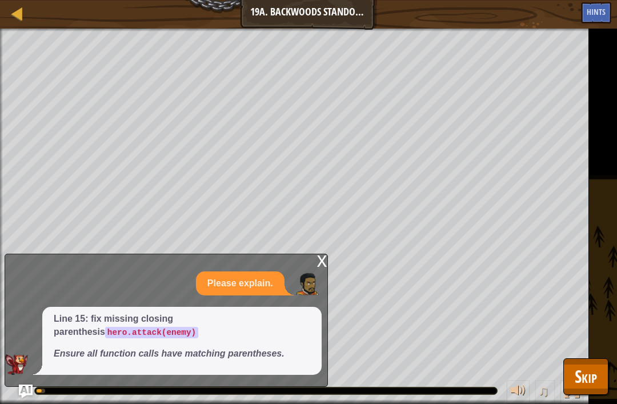
click at [584, 387] on span "Skip" at bounding box center [586, 375] width 22 height 23
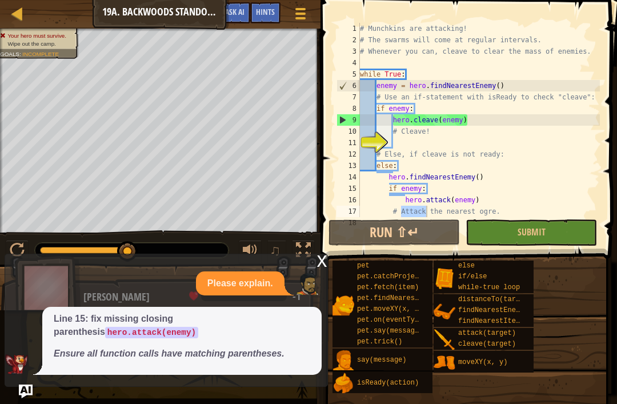
scroll to position [11, 0]
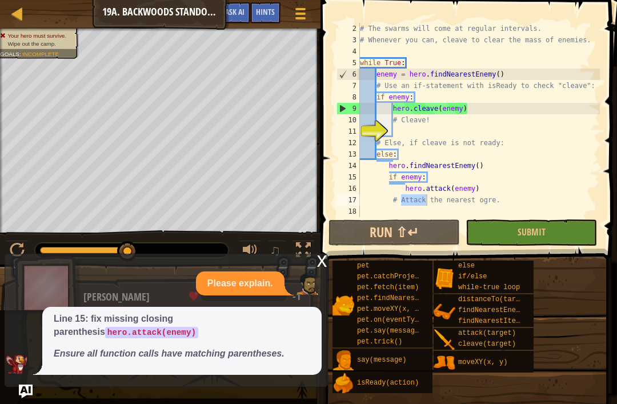
click at [242, 17] on span "Ask AI" at bounding box center [234, 11] width 19 height 11
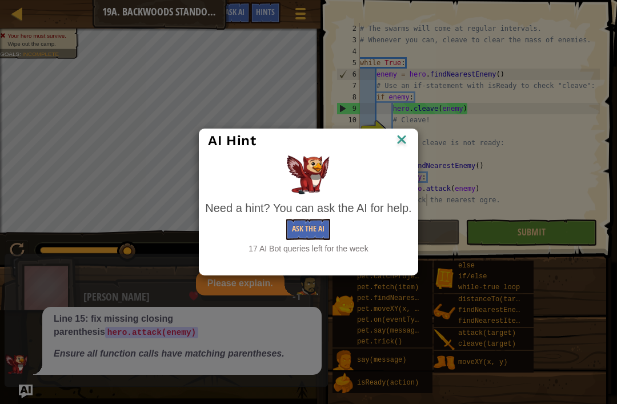
click at [404, 135] on img at bounding box center [401, 140] width 15 height 17
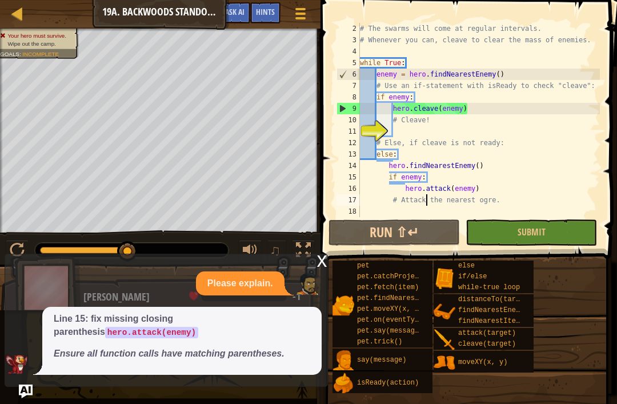
click at [269, 10] on span "Hints" at bounding box center [265, 11] width 19 height 11
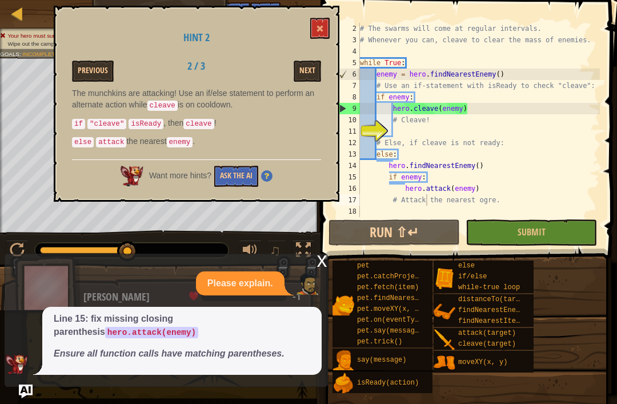
click at [306, 62] on button "Next" at bounding box center [307, 71] width 27 height 21
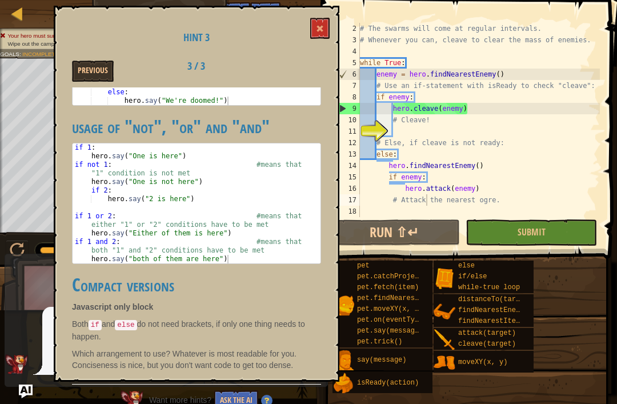
scroll to position [560, 0]
click at [323, 31] on span at bounding box center [320, 29] width 8 height 8
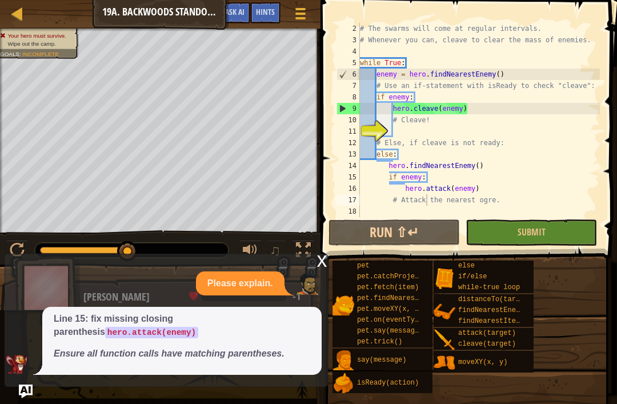
click at [545, 227] on span "Submit" at bounding box center [532, 232] width 28 height 13
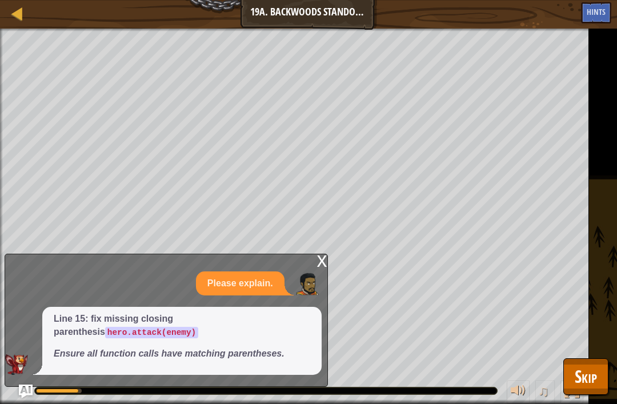
click at [593, 359] on button "Skip" at bounding box center [585, 376] width 45 height 37
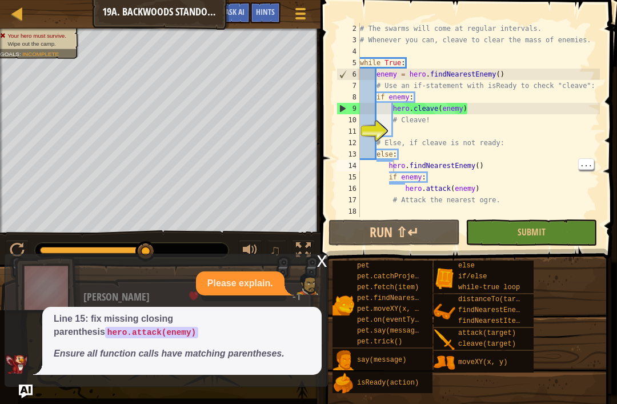
click at [391, 165] on div "# The swarms will come at regular intervals. # Whenever you can, cleave to clea…" at bounding box center [479, 131] width 242 height 217
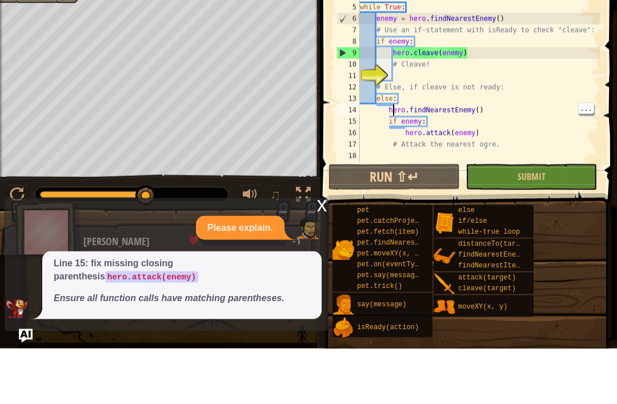
scroll to position [10, 0]
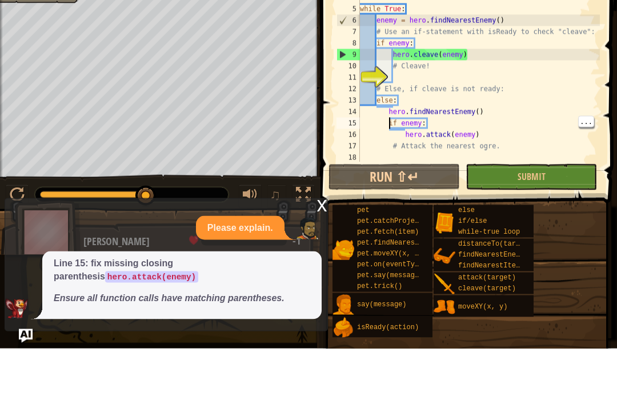
click at [388, 119] on div "# Munchkins are attacking! # The swarms will come at regular intervals. # Whene…" at bounding box center [479, 121] width 242 height 217
click at [391, 108] on div "# Munchkins are attacking! # The swarms will come at regular intervals. # Whene…" at bounding box center [479, 121] width 242 height 217
click at [388, 111] on div "# Munchkins are attacking! # The swarms will come at regular intervals. # Whene…" at bounding box center [479, 121] width 242 height 217
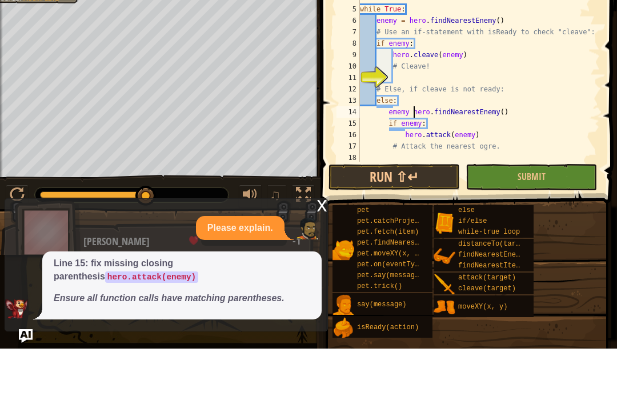
scroll to position [6, 5]
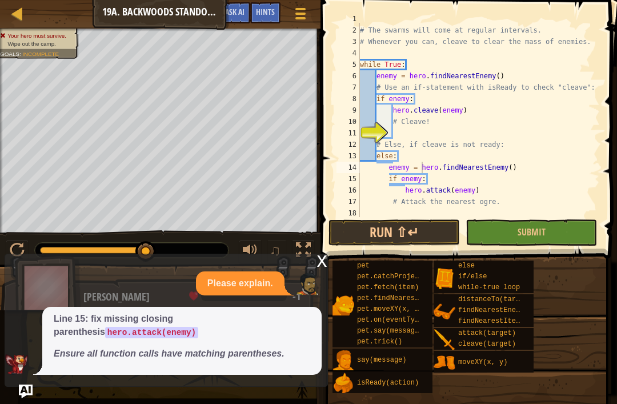
click at [565, 226] on button "Submit" at bounding box center [531, 232] width 131 height 26
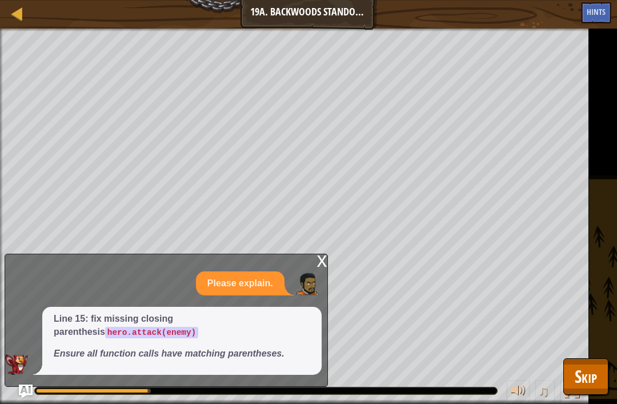
click at [598, 359] on button "Skip" at bounding box center [585, 376] width 45 height 37
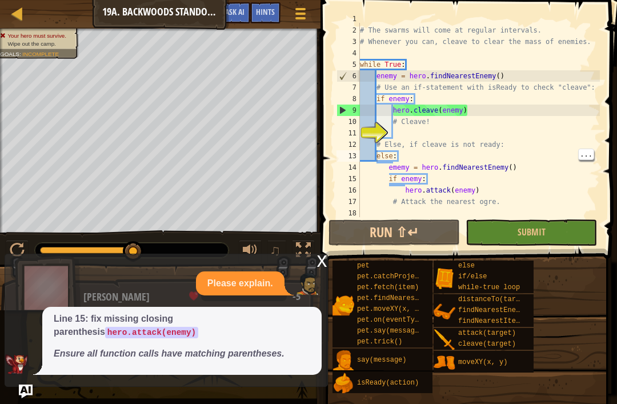
click at [376, 158] on div "# Munchkins are attacking! # The swarms will come at regular intervals. # Whene…" at bounding box center [479, 121] width 242 height 217
click at [372, 145] on div "# Munchkins are attacking! # The swarms will come at regular intervals. # Whene…" at bounding box center [479, 121] width 242 height 217
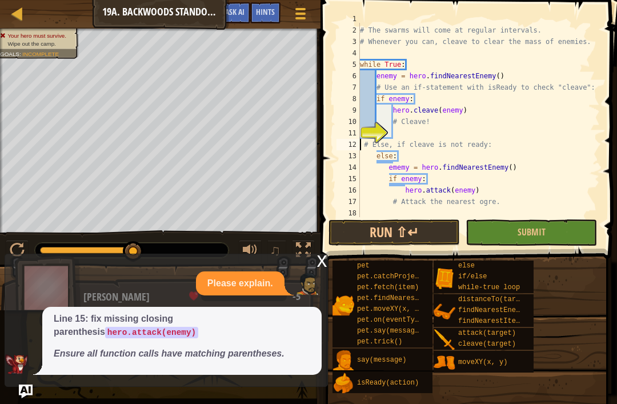
type textarea "# Else, if cleave is not ready:"
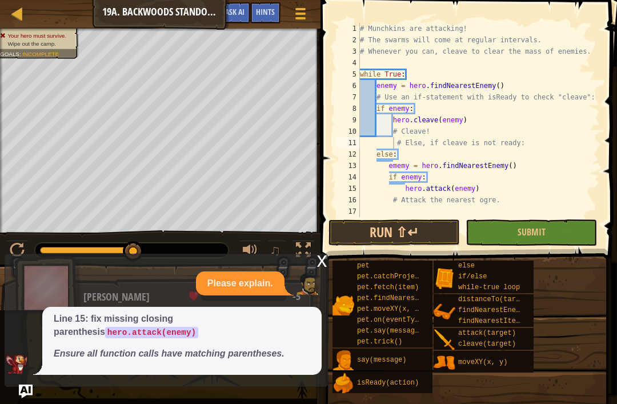
click at [546, 227] on button "Submit" at bounding box center [531, 232] width 131 height 26
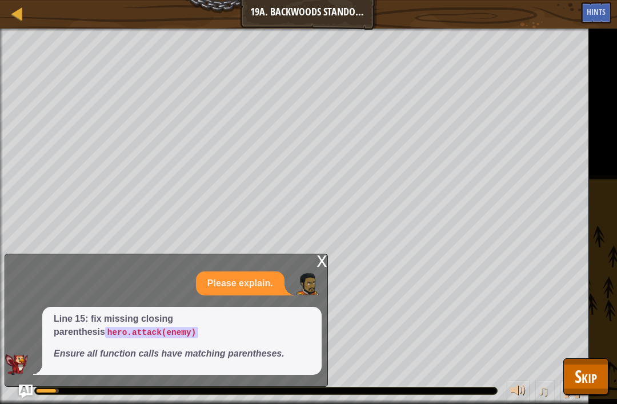
click at [590, 370] on span "Skip" at bounding box center [586, 375] width 22 height 23
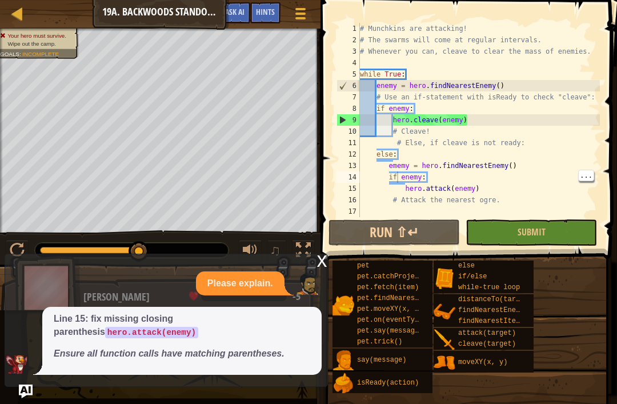
click at [22, 18] on div at bounding box center [17, 13] width 14 height 14
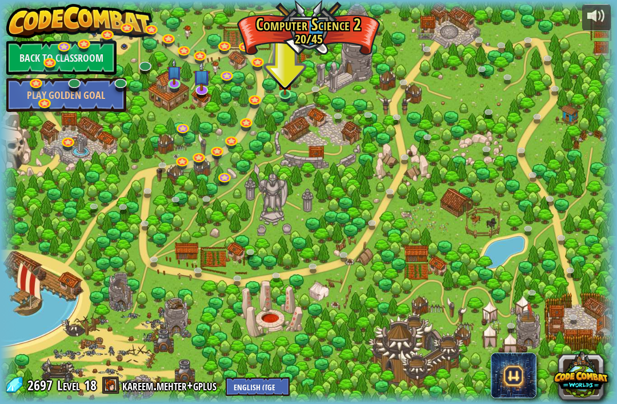
click at [199, 58] on link at bounding box center [201, 56] width 23 height 17
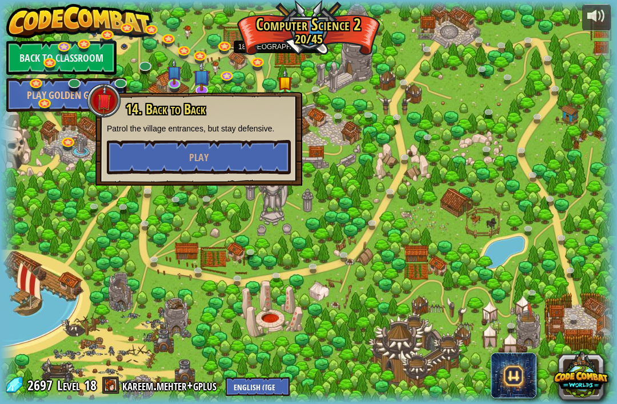
click at [255, 63] on link at bounding box center [258, 63] width 23 height 17
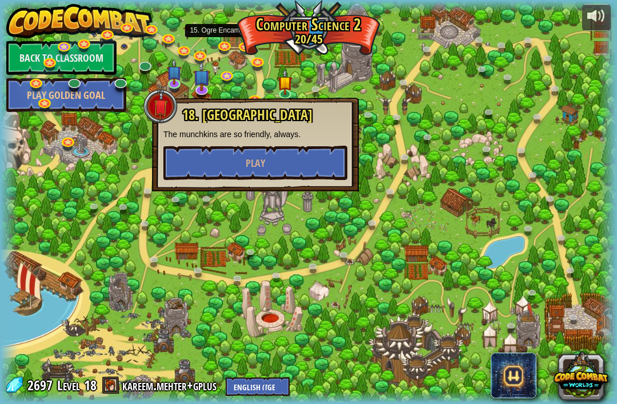
click at [228, 51] on link at bounding box center [225, 47] width 23 height 17
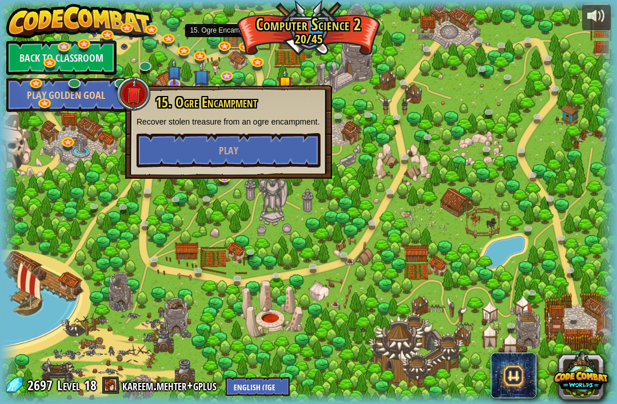
click at [247, 51] on link at bounding box center [246, 47] width 23 height 17
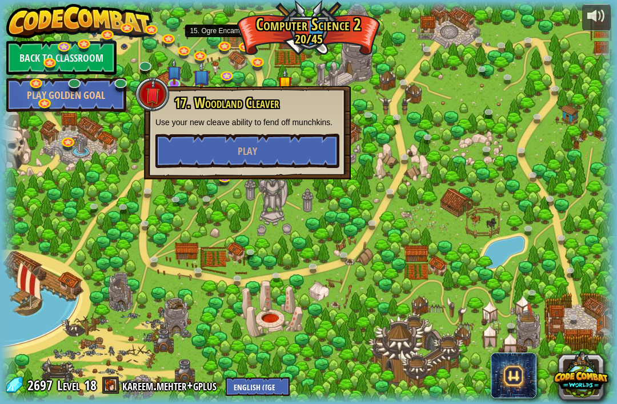
click at [223, 49] on link at bounding box center [225, 47] width 23 height 17
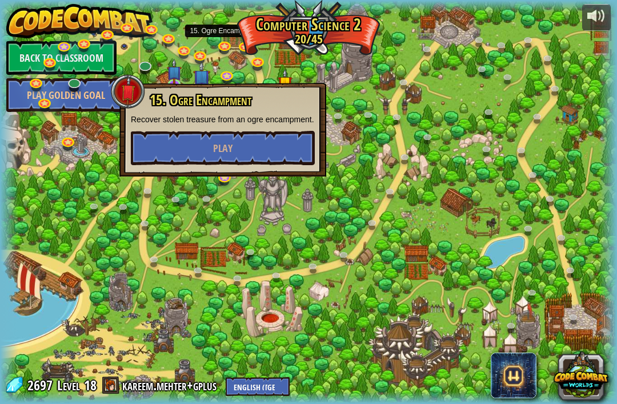
click at [227, 75] on link at bounding box center [228, 76] width 23 height 17
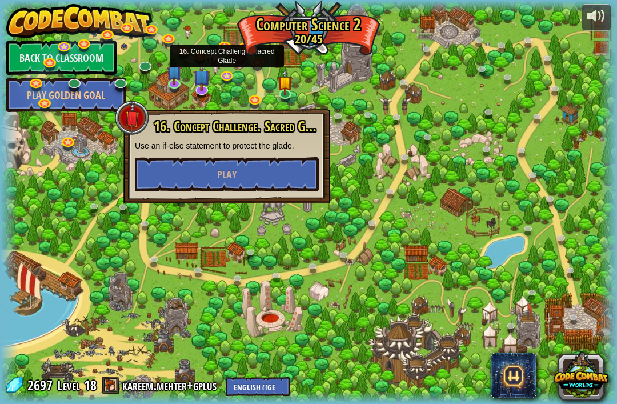
click at [240, 185] on button "Play" at bounding box center [227, 174] width 184 height 34
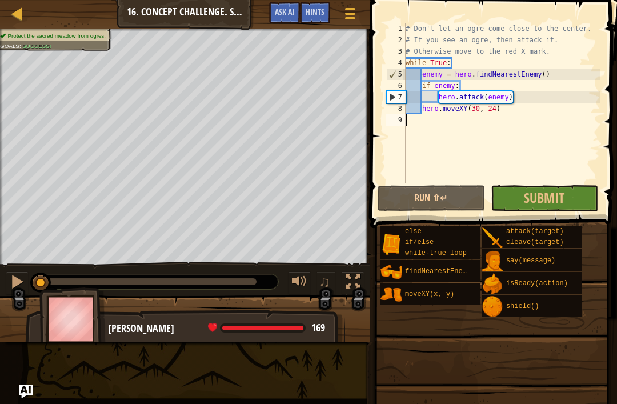
click at [2, 7] on div "Map Computer Science 2 16. Concept Challenge. Sacred Glade Game Menu Done Hints…" at bounding box center [185, 14] width 370 height 29
click at [22, 17] on div at bounding box center [17, 13] width 14 height 14
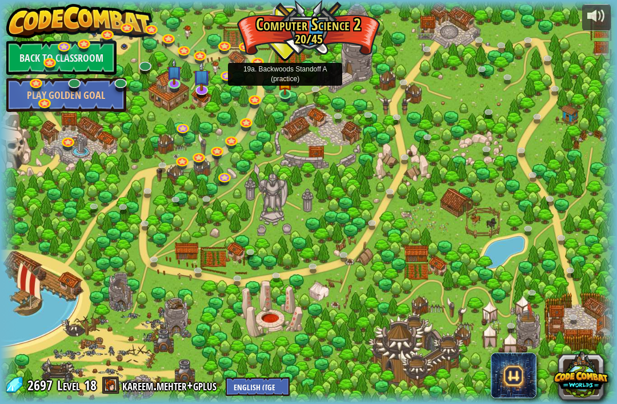
click at [287, 86] on img at bounding box center [285, 82] width 15 height 26
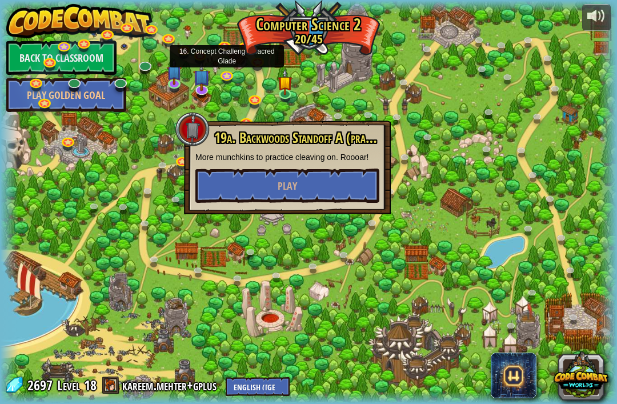
click at [228, 78] on link at bounding box center [228, 76] width 23 height 17
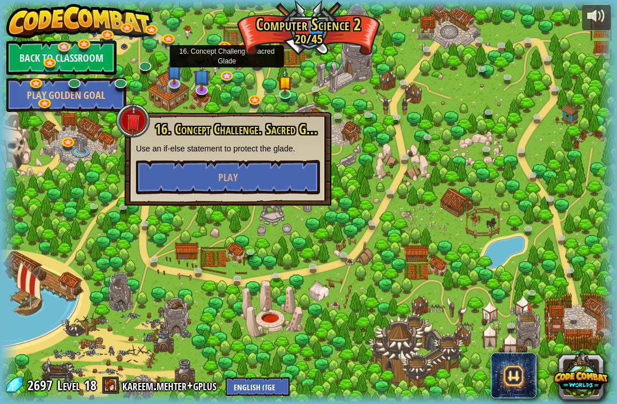
click at [270, 175] on button "Play" at bounding box center [228, 177] width 184 height 34
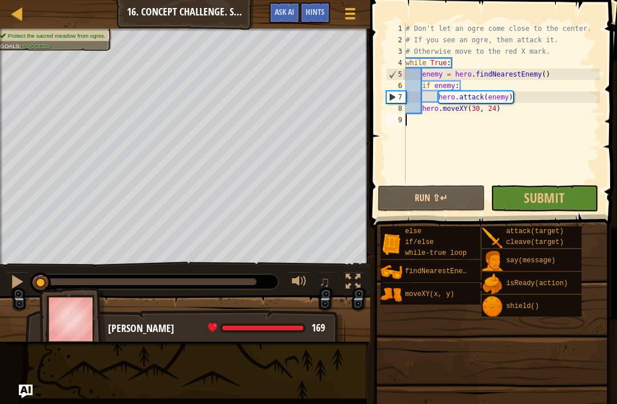
click at [444, 163] on div "# Don't let an ogre come close to the center. # If you see an ogre, then attack…" at bounding box center [501, 114] width 197 height 183
click at [453, 202] on button "Run ⇧↵" at bounding box center [431, 198] width 107 height 26
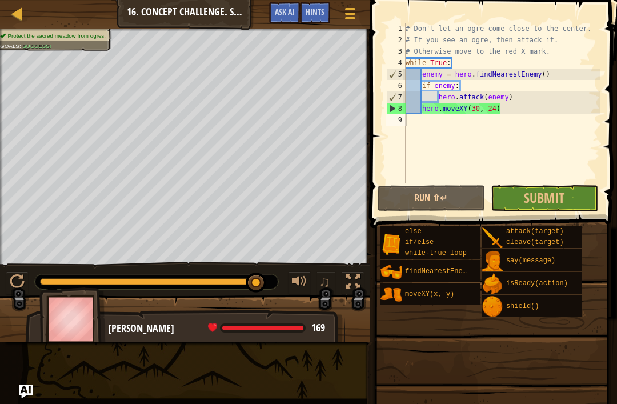
click at [6, 20] on div "Map Computer Science 2 16. Concept Challenge. Sacred Glade Game Menu Done Hints…" at bounding box center [185, 14] width 370 height 29
click at [14, 16] on div at bounding box center [17, 13] width 14 height 14
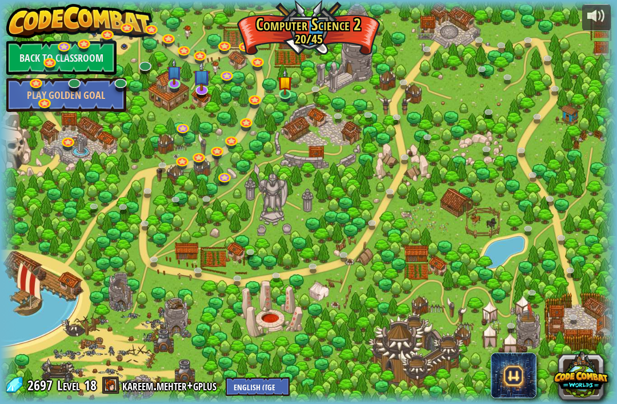
click at [184, 163] on link at bounding box center [183, 162] width 23 height 17
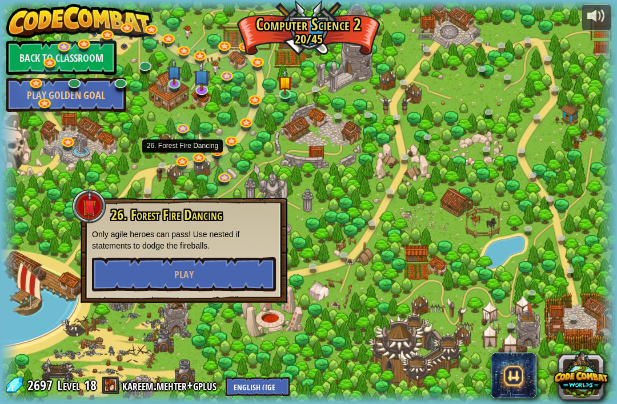
click at [246, 283] on button "Play" at bounding box center [184, 274] width 184 height 34
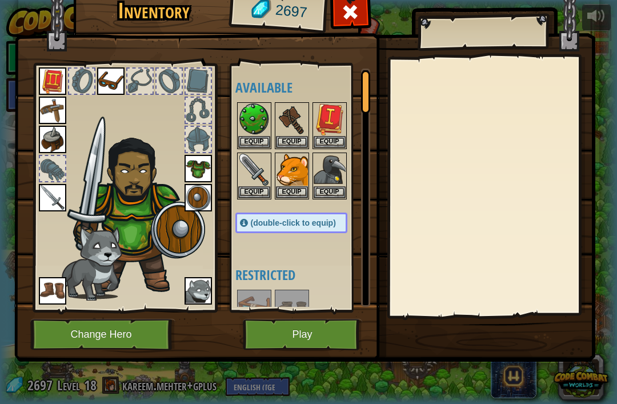
click at [329, 338] on button "Play" at bounding box center [302, 334] width 119 height 31
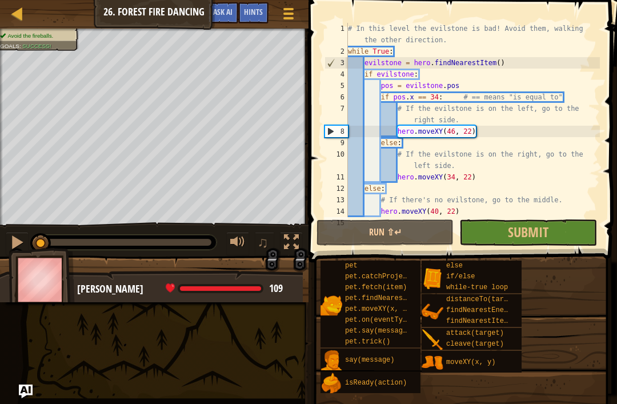
click at [523, 377] on div "pet pet.catchProjectile(arrow) pet.fetch(item) pet.findNearestByType(type) pet.…" at bounding box center [464, 327] width 289 height 134
